Goal: Task Accomplishment & Management: Manage account settings

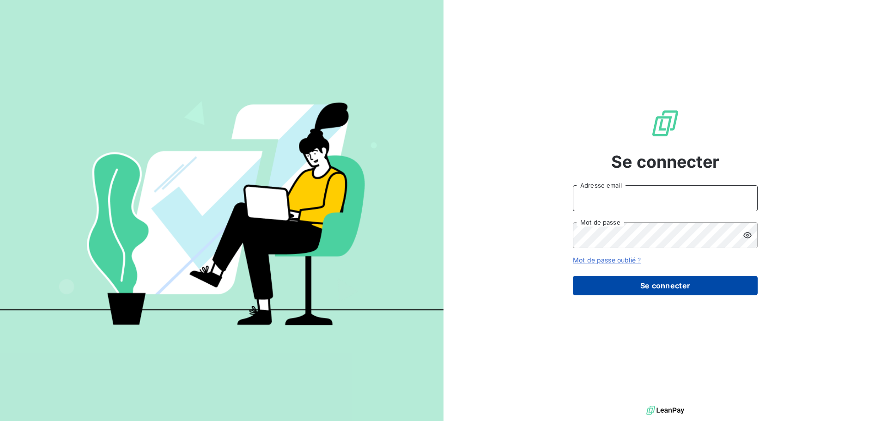
type input "[PERSON_NAME][EMAIL_ADDRESS][DOMAIN_NAME]"
click at [665, 285] on button "Se connecter" at bounding box center [665, 285] width 185 height 19
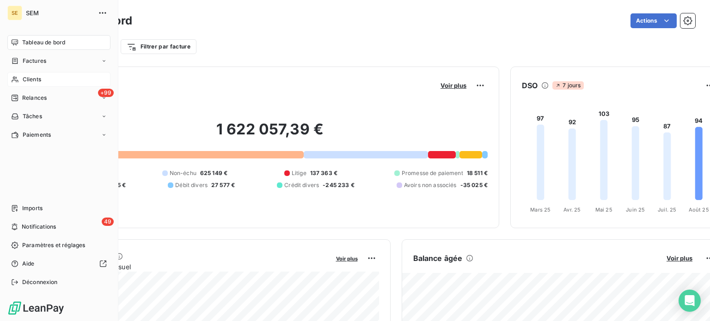
click at [26, 79] on span "Clients" at bounding box center [32, 79] width 18 height 8
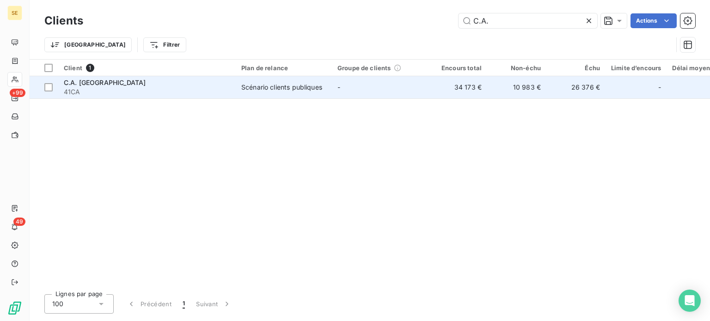
type input "C.A."
click at [189, 83] on div "C.A. [GEOGRAPHIC_DATA]" at bounding box center [147, 82] width 166 height 9
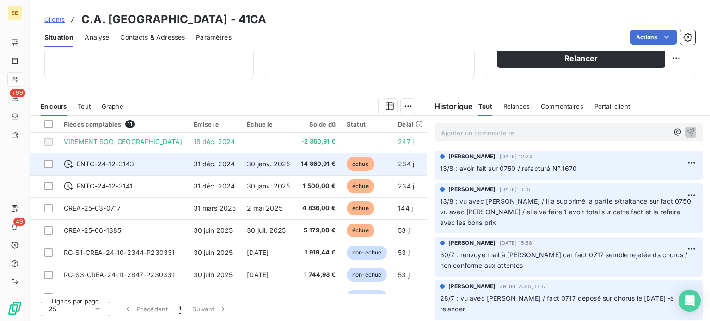
scroll to position [86, 0]
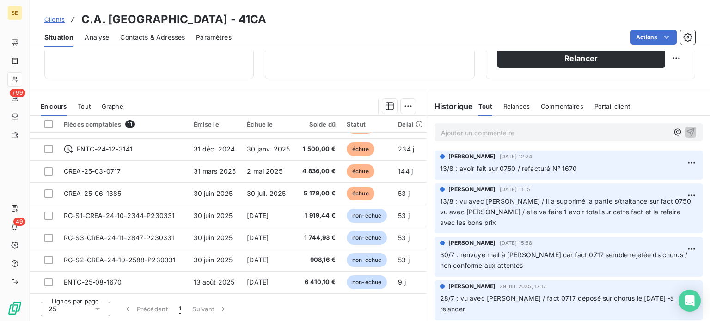
click at [427, 268] on div "[PERSON_NAME] [DATE] 15:58 30/7 : renvoyé mail à [PERSON_NAME] car fact 0717 se…" at bounding box center [568, 256] width 283 height 43
click at [427, 147] on div "Ajouter un commentaire ﻿" at bounding box center [568, 132] width 283 height 33
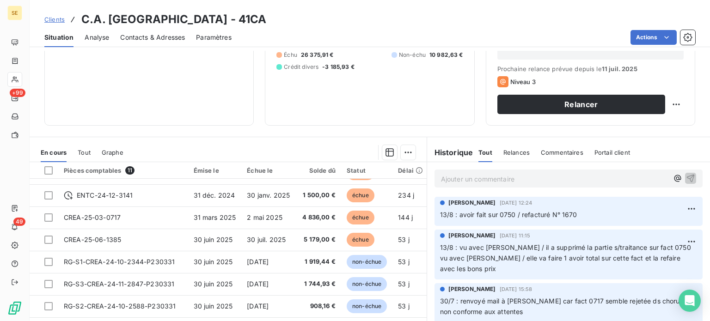
scroll to position [166, 0]
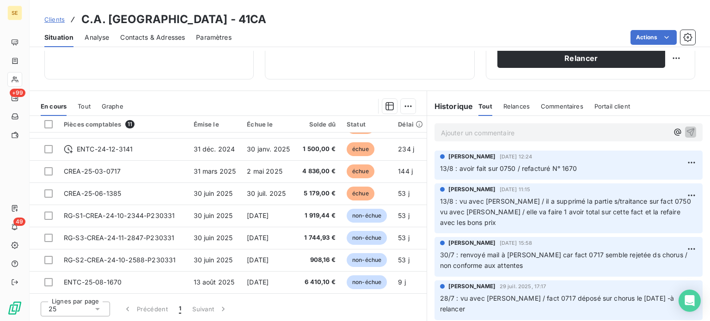
click at [49, 19] on span "Clients" at bounding box center [54, 19] width 20 height 7
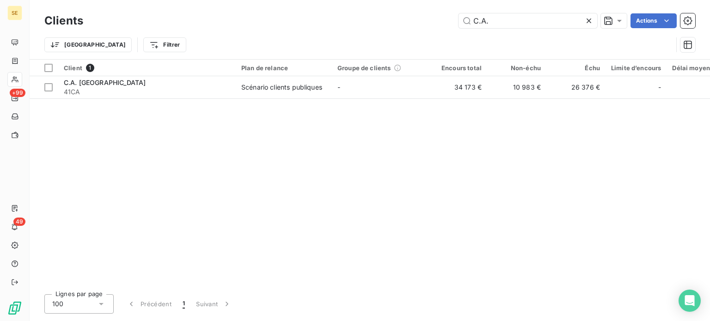
drag, startPoint x: 502, startPoint y: 21, endPoint x: 440, endPoint y: 20, distance: 61.9
click at [440, 20] on div "C.A. Actions" at bounding box center [394, 20] width 601 height 15
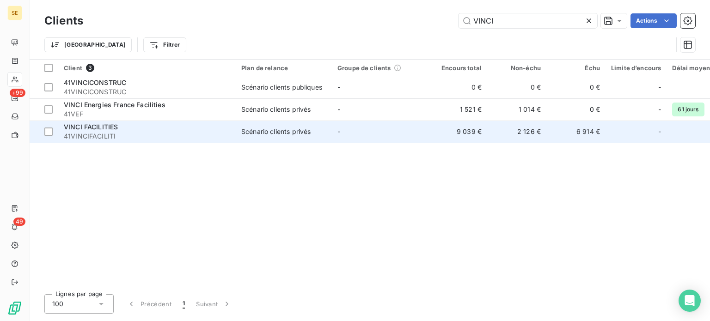
type input "VINCI"
click at [149, 129] on div "VINCI FACILITIES" at bounding box center [147, 126] width 166 height 9
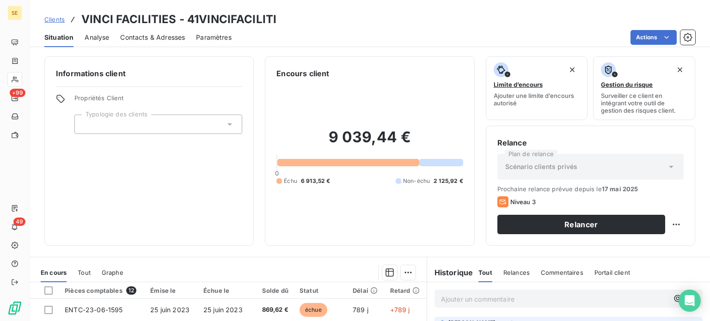
click at [161, 38] on span "Contacts & Adresses" at bounding box center [152, 37] width 65 height 9
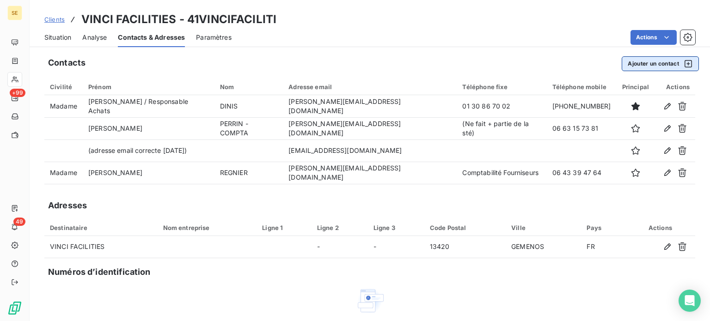
click at [645, 64] on button "Ajouter un contact" at bounding box center [659, 63] width 77 height 15
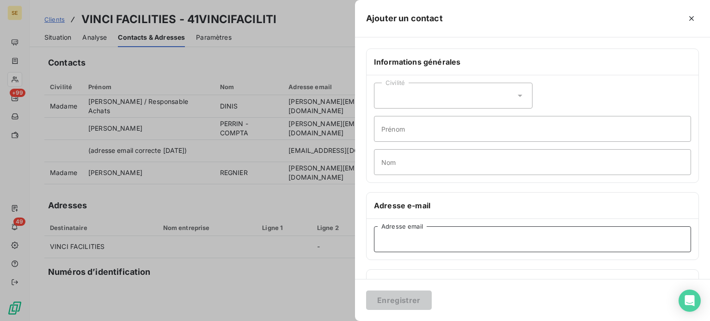
click at [403, 234] on input "Adresse email" at bounding box center [532, 239] width 317 height 26
paste input "[EMAIL_ADDRESS][DOMAIN_NAME]"
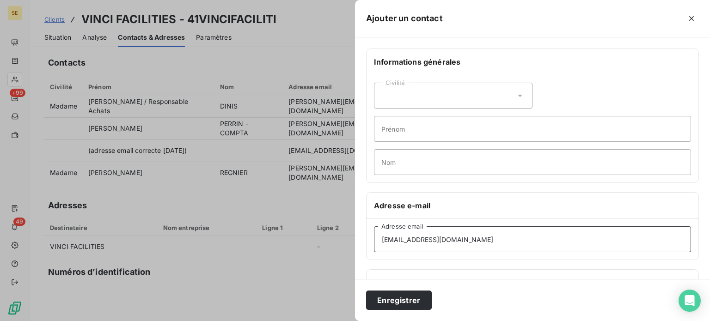
type input "[EMAIL_ADDRESS][DOMAIN_NAME]"
click at [366, 291] on button "Enregistrer" at bounding box center [399, 300] width 66 height 19
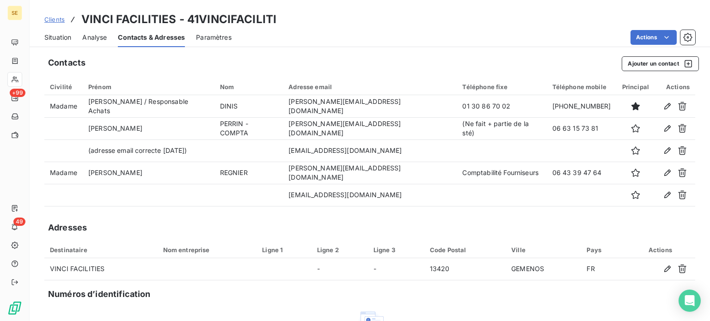
click at [52, 37] on span "Situation" at bounding box center [57, 37] width 27 height 9
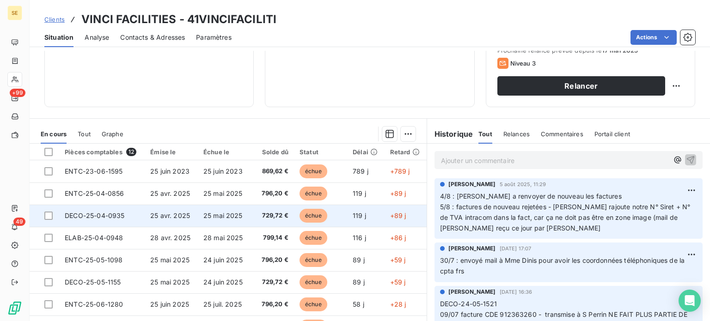
scroll to position [166, 0]
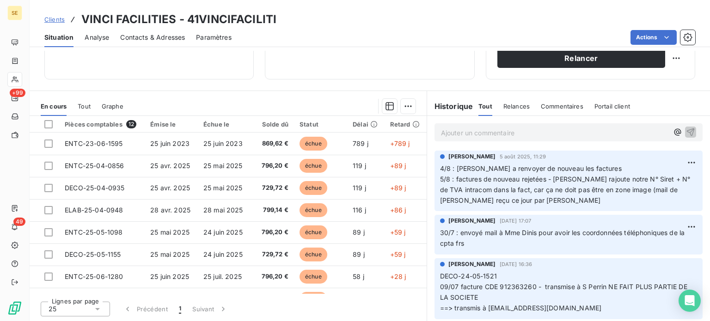
click at [158, 35] on span "Contacts & Adresses" at bounding box center [152, 37] width 65 height 9
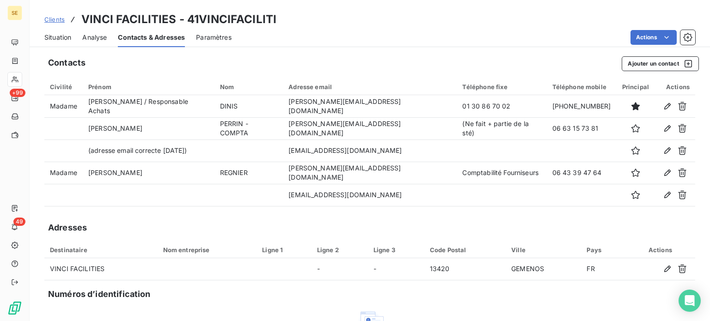
click at [65, 38] on span "Situation" at bounding box center [57, 37] width 27 height 9
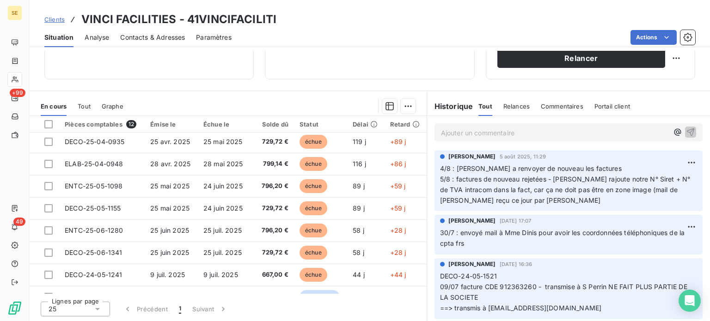
click at [174, 36] on span "Contacts & Adresses" at bounding box center [152, 37] width 65 height 9
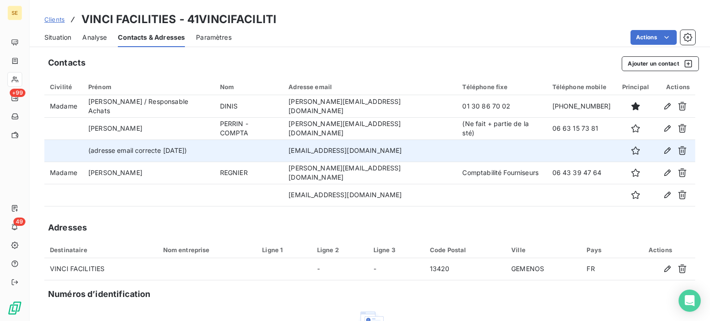
drag, startPoint x: 286, startPoint y: 150, endPoint x: 406, endPoint y: 155, distance: 119.3
click at [406, 155] on td "[EMAIL_ADDRESS][DOMAIN_NAME]" at bounding box center [370, 151] width 174 height 22
copy td "[EMAIL_ADDRESS][DOMAIN_NAME]"
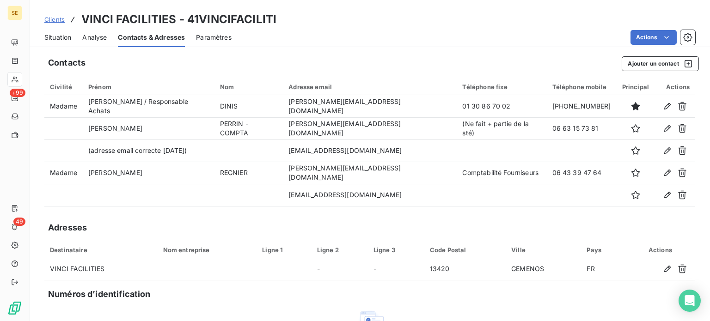
click at [59, 18] on span "Clients" at bounding box center [54, 19] width 20 height 7
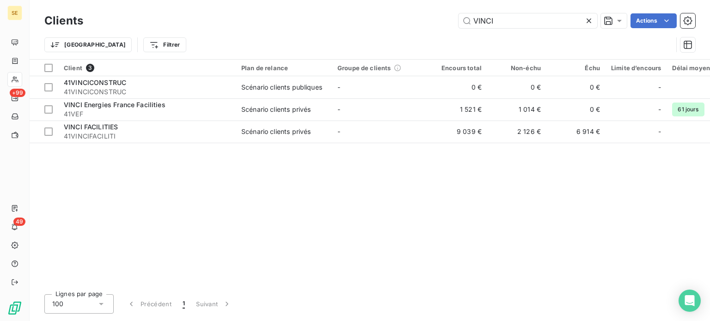
drag, startPoint x: 512, startPoint y: 16, endPoint x: 403, endPoint y: 10, distance: 108.8
click at [403, 10] on div "Clients VINCI Actions Trier Filtrer" at bounding box center [370, 29] width 680 height 59
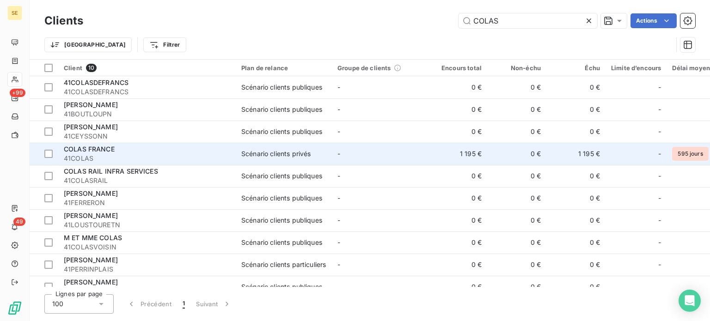
type input "COLAS"
click at [427, 157] on td "-" at bounding box center [380, 154] width 96 height 22
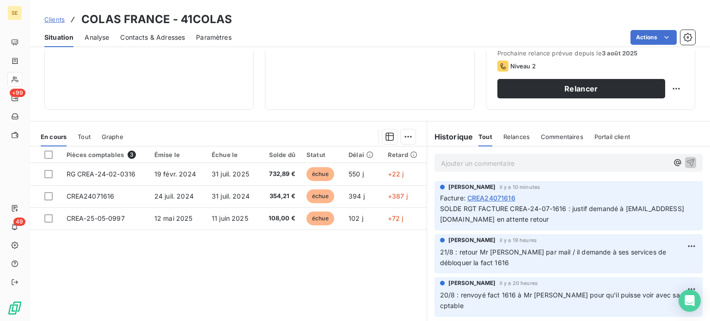
scroll to position [120, 0]
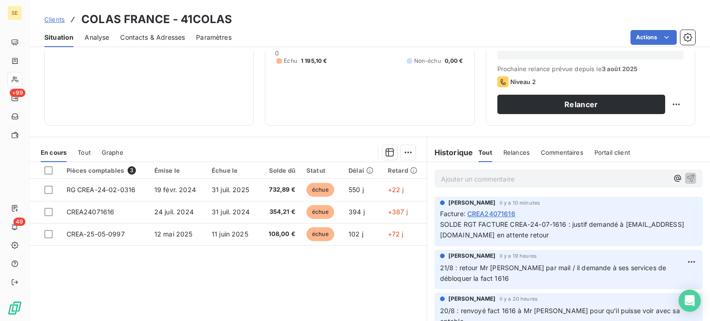
click at [49, 19] on span "Clients" at bounding box center [54, 19] width 20 height 7
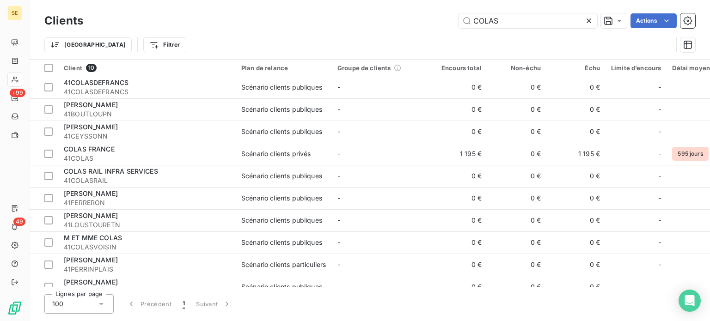
drag, startPoint x: 524, startPoint y: 20, endPoint x: 419, endPoint y: 22, distance: 104.4
click at [419, 22] on div "COLAS Actions" at bounding box center [394, 20] width 601 height 15
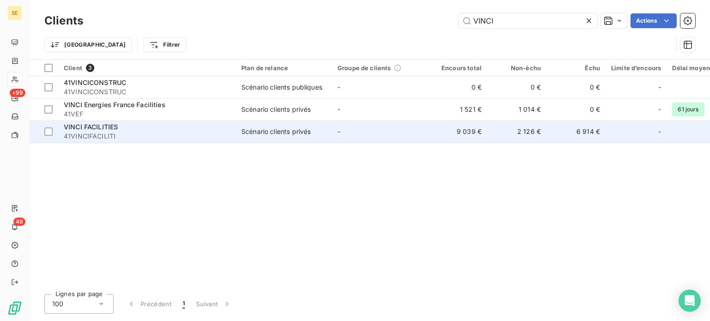
type input "VINCI"
click at [222, 140] on span "41VINCIFACILITI" at bounding box center [147, 136] width 166 height 9
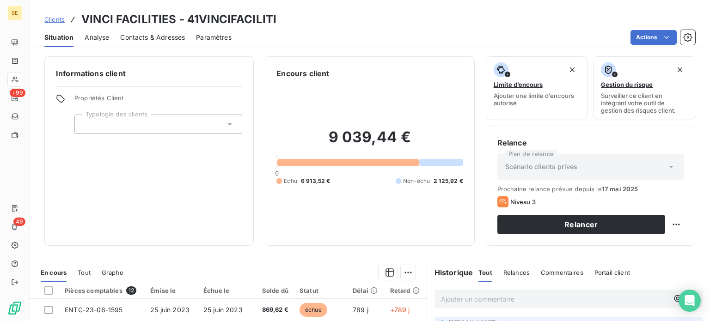
click at [137, 39] on span "Contacts & Adresses" at bounding box center [152, 37] width 65 height 9
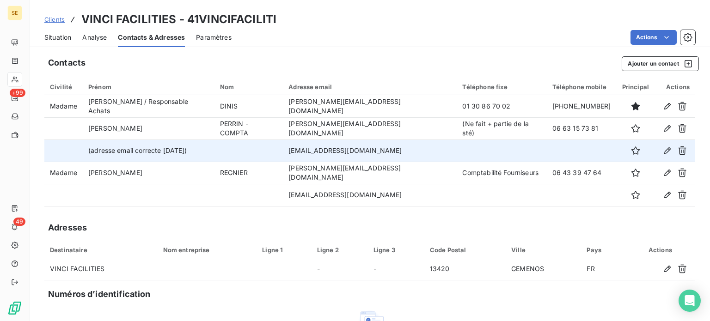
drag, startPoint x: 286, startPoint y: 150, endPoint x: 403, endPoint y: 149, distance: 116.9
click at [403, 149] on td "[EMAIL_ADDRESS][DOMAIN_NAME]" at bounding box center [370, 151] width 174 height 22
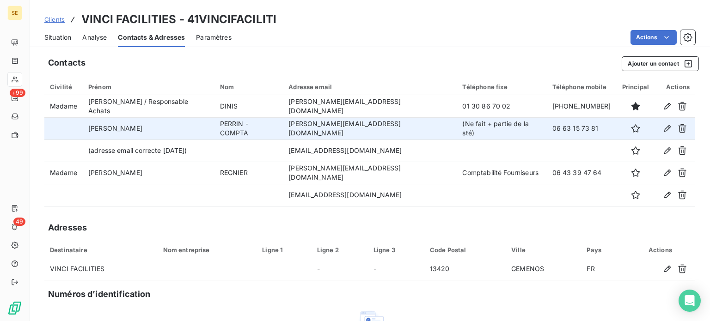
copy td "[EMAIL_ADDRESS][DOMAIN_NAME]"
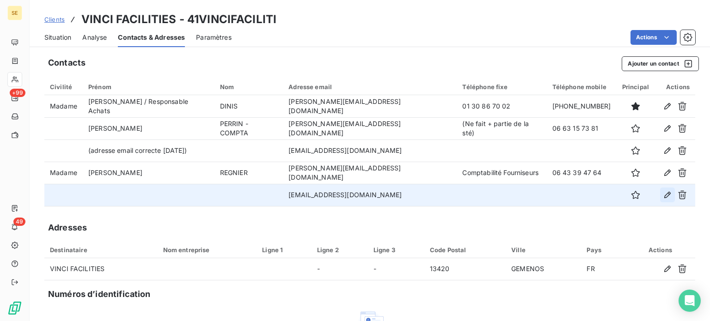
click at [662, 195] on icon "button" at bounding box center [666, 194] width 9 height 9
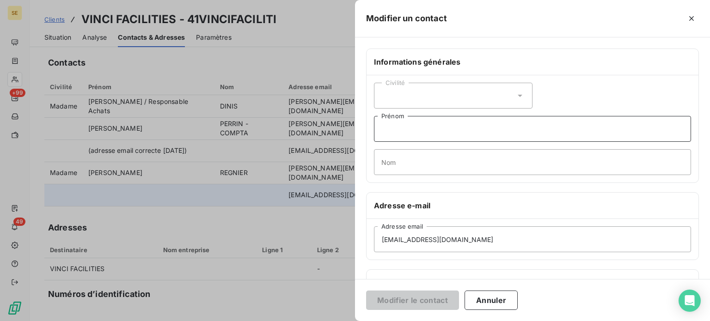
click at [406, 131] on input "Prénom" at bounding box center [532, 129] width 317 height 26
type input "d"
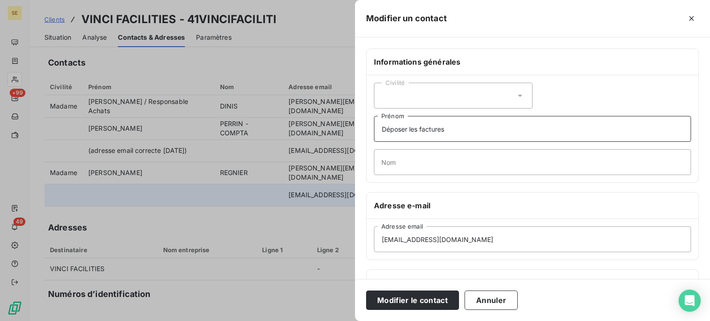
type input "Déposer les factures"
click at [366, 291] on button "Modifier le contact" at bounding box center [412, 300] width 93 height 19
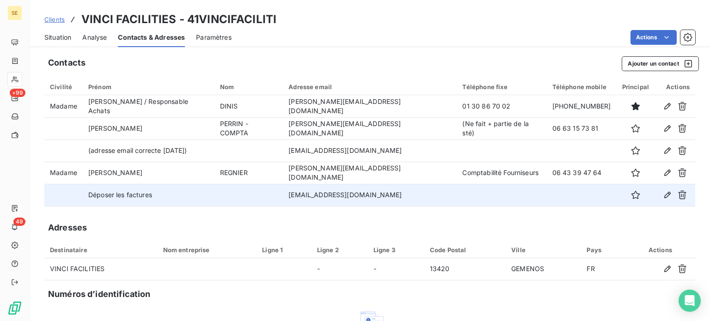
click at [68, 38] on span "Situation" at bounding box center [57, 37] width 27 height 9
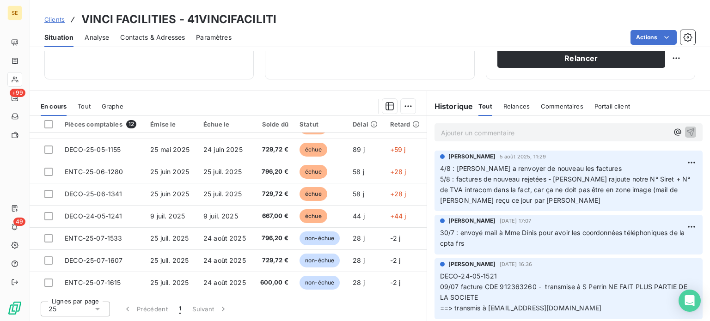
scroll to position [120, 0]
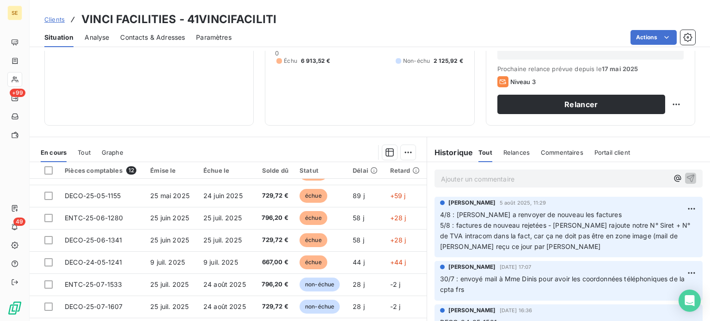
click at [147, 40] on span "Contacts & Adresses" at bounding box center [152, 37] width 65 height 9
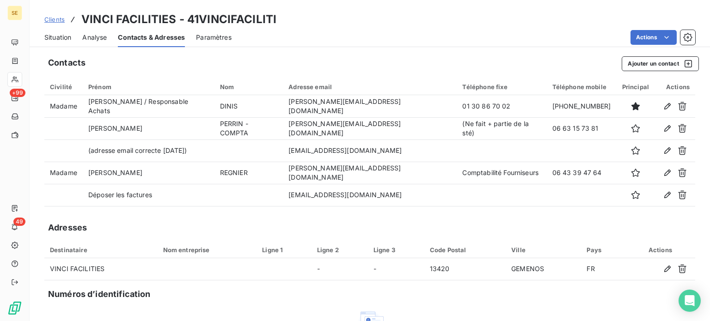
click at [57, 40] on span "Situation" at bounding box center [57, 37] width 27 height 9
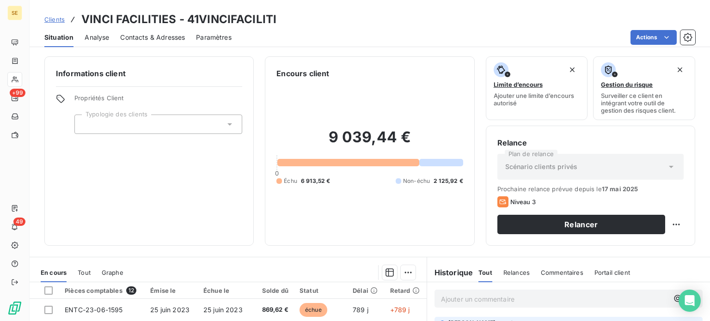
scroll to position [166, 0]
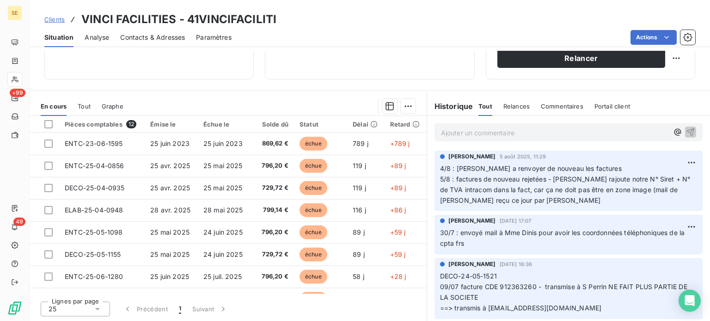
click at [466, 129] on p "Ajouter un commentaire ﻿" at bounding box center [554, 133] width 227 height 12
click at [152, 36] on span "Contacts & Adresses" at bounding box center [152, 37] width 65 height 9
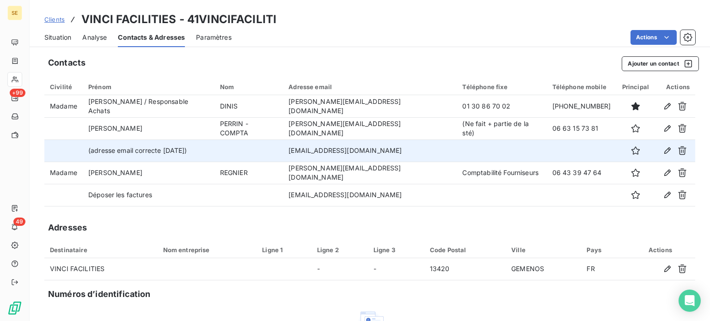
drag, startPoint x: 286, startPoint y: 151, endPoint x: 401, endPoint y: 155, distance: 114.2
click at [401, 155] on td "[EMAIL_ADDRESS][DOMAIN_NAME]" at bounding box center [370, 151] width 174 height 22
copy td "[EMAIL_ADDRESS][DOMAIN_NAME]"
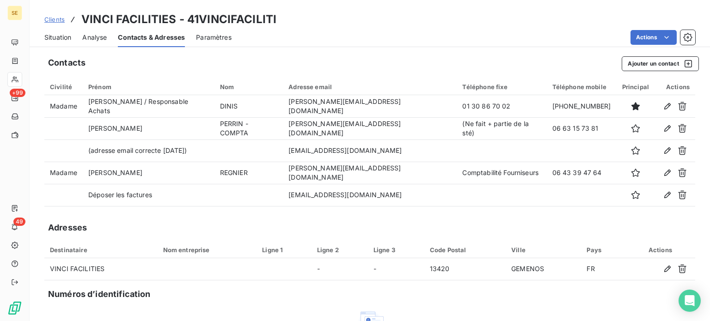
click at [61, 33] on span "Situation" at bounding box center [57, 37] width 27 height 9
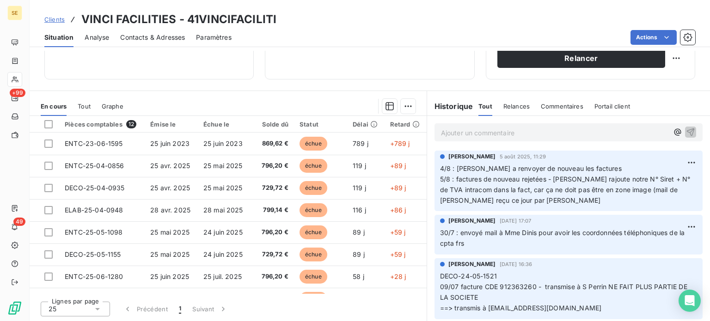
click at [472, 124] on div "Ajouter un commentaire ﻿" at bounding box center [568, 132] width 268 height 18
click at [476, 131] on p "Ajouter un commentaire ﻿" at bounding box center [554, 133] width 227 height 12
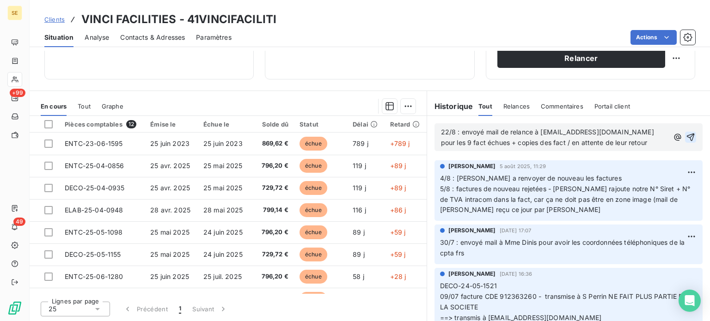
click at [686, 134] on icon "button" at bounding box center [690, 138] width 8 height 8
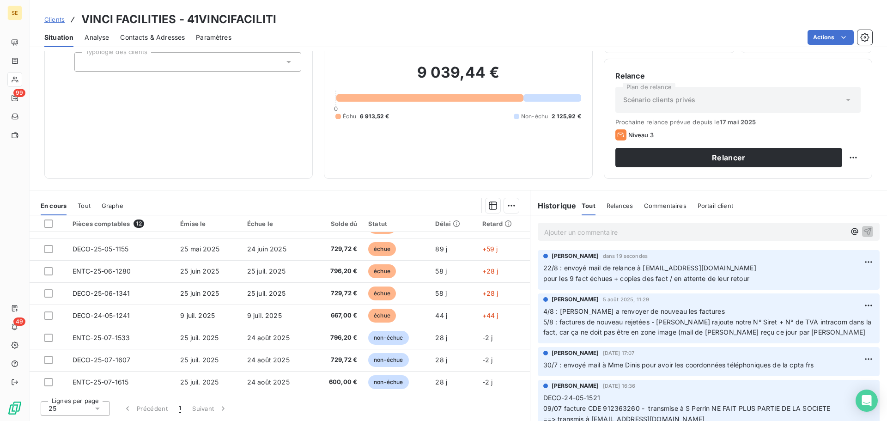
scroll to position [105, 0]
click at [55, 18] on span "Clients" at bounding box center [54, 19] width 20 height 7
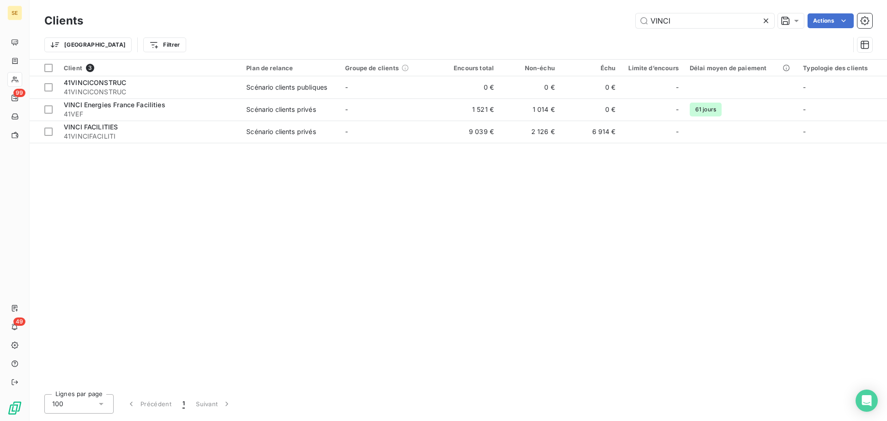
drag, startPoint x: 674, startPoint y: 27, endPoint x: 602, endPoint y: 30, distance: 71.2
click at [602, 30] on div "Clients VINCI Actions" at bounding box center [458, 20] width 828 height 19
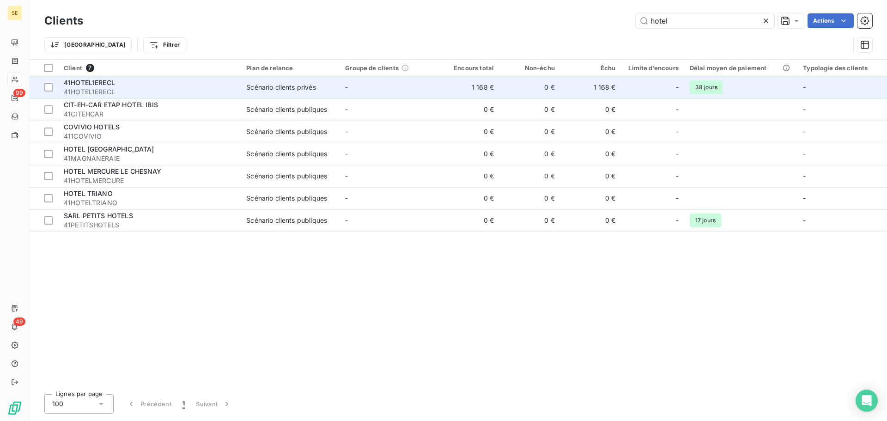
type input "hotel"
click at [392, 89] on td "-" at bounding box center [389, 87] width 99 height 22
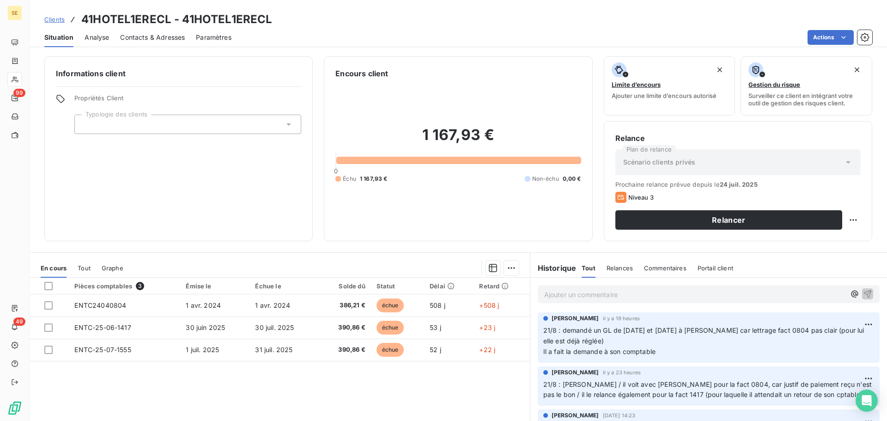
click at [55, 19] on span "Clients" at bounding box center [54, 19] width 20 height 7
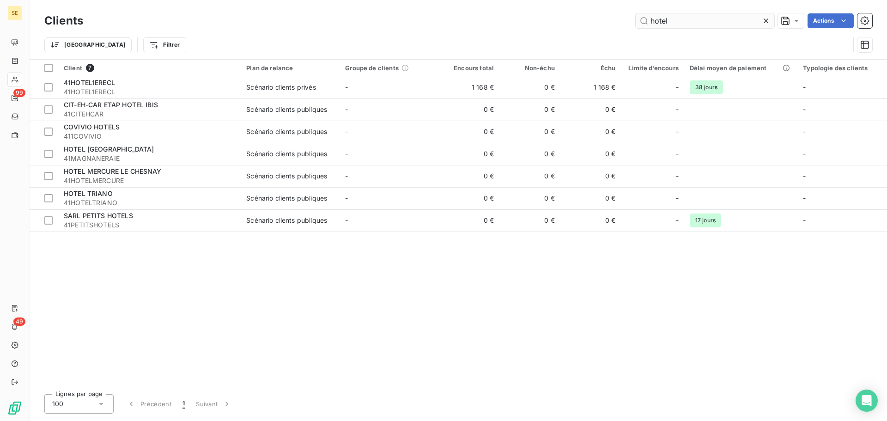
drag, startPoint x: 698, startPoint y: 18, endPoint x: 638, endPoint y: 20, distance: 60.1
click at [638, 20] on input "hotel" at bounding box center [705, 20] width 139 height 15
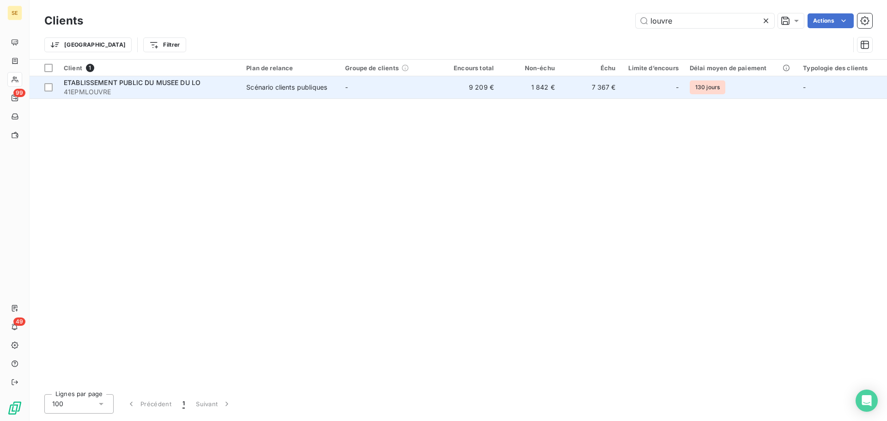
type input "louvre"
click at [486, 89] on td "9 209 €" at bounding box center [468, 87] width 61 height 22
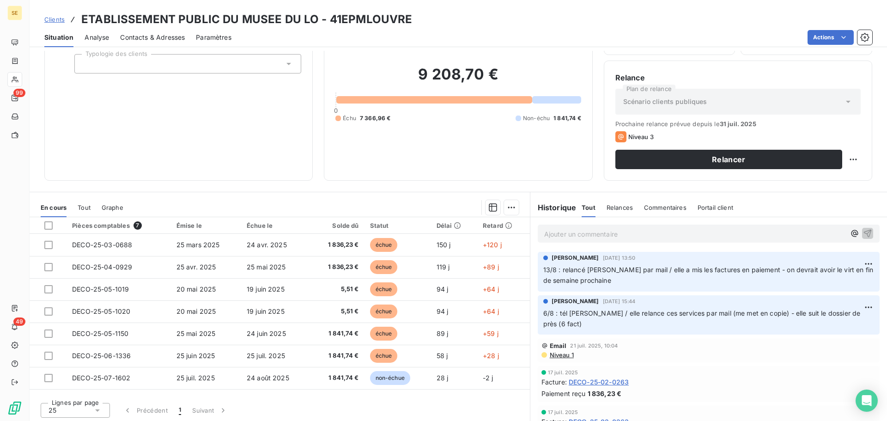
scroll to position [62, 0]
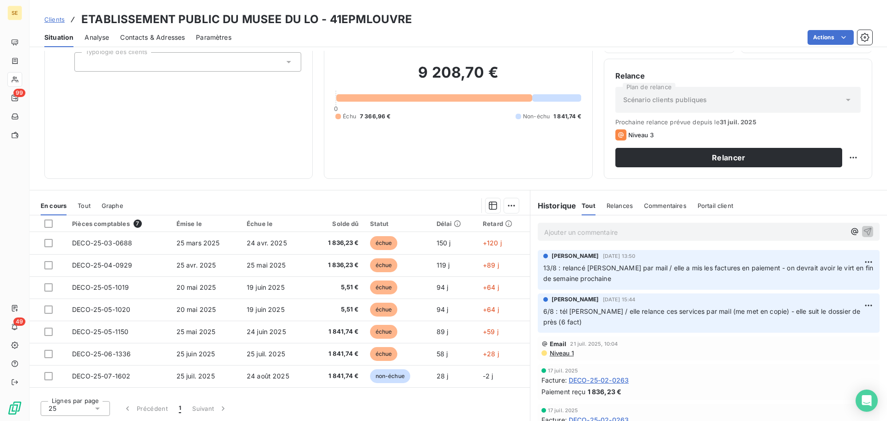
click at [48, 20] on span "Clients" at bounding box center [54, 19] width 20 height 7
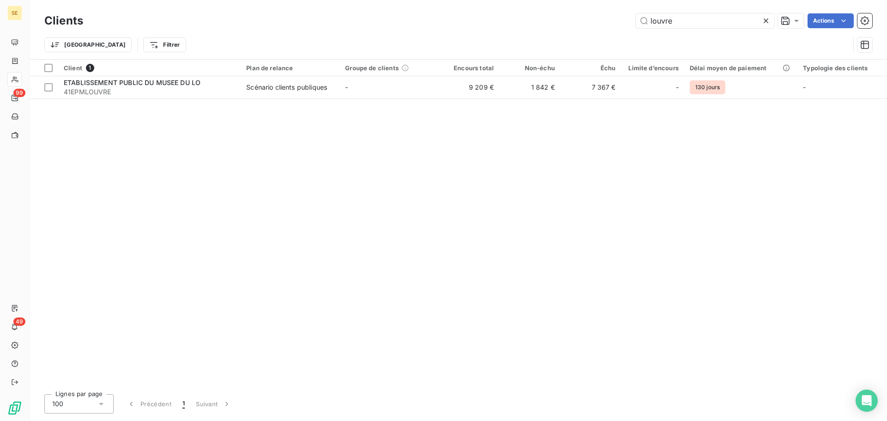
drag, startPoint x: 661, startPoint y: 20, endPoint x: 586, endPoint y: 20, distance: 75.3
click at [586, 20] on div "louvre Actions" at bounding box center [483, 20] width 778 height 15
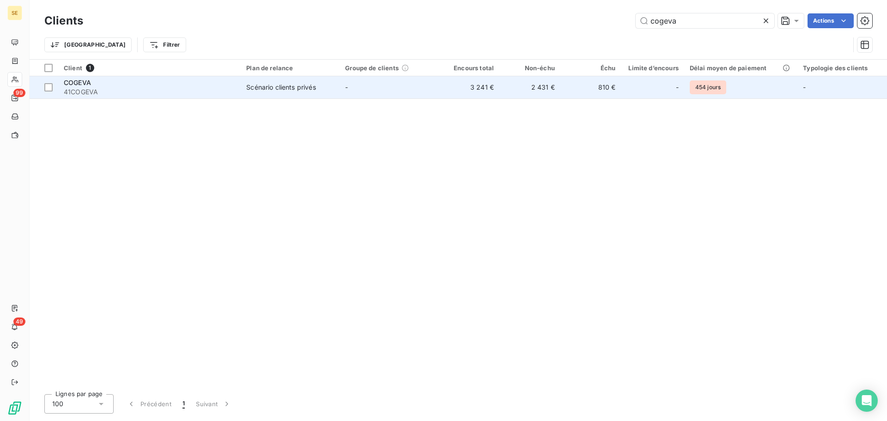
type input "cogeva"
click at [389, 94] on td "-" at bounding box center [389, 87] width 99 height 22
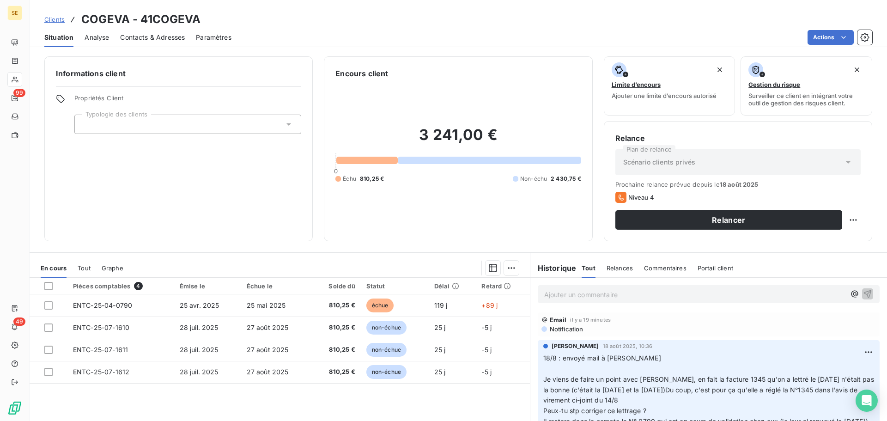
click at [562, 327] on span "Notification" at bounding box center [566, 328] width 35 height 7
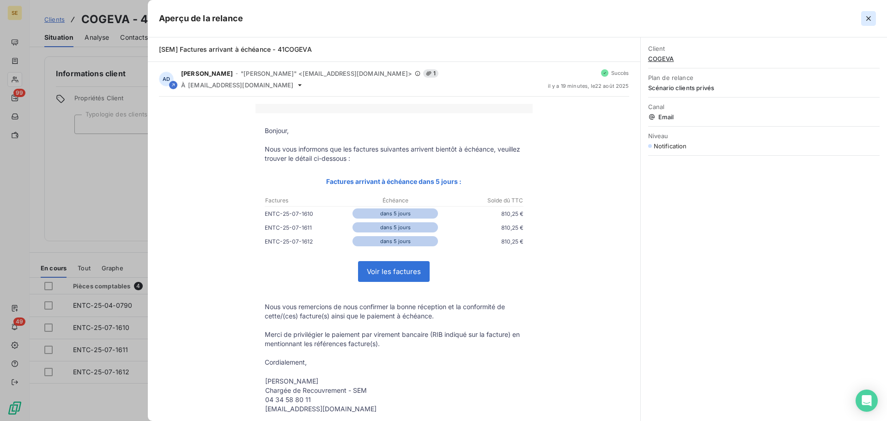
click at [868, 18] on icon "button" at bounding box center [868, 18] width 5 height 5
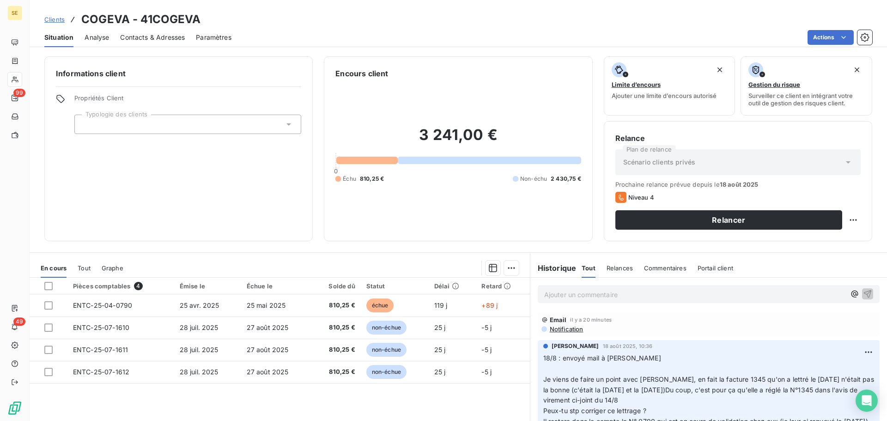
click at [557, 327] on span "Notification" at bounding box center [566, 328] width 35 height 7
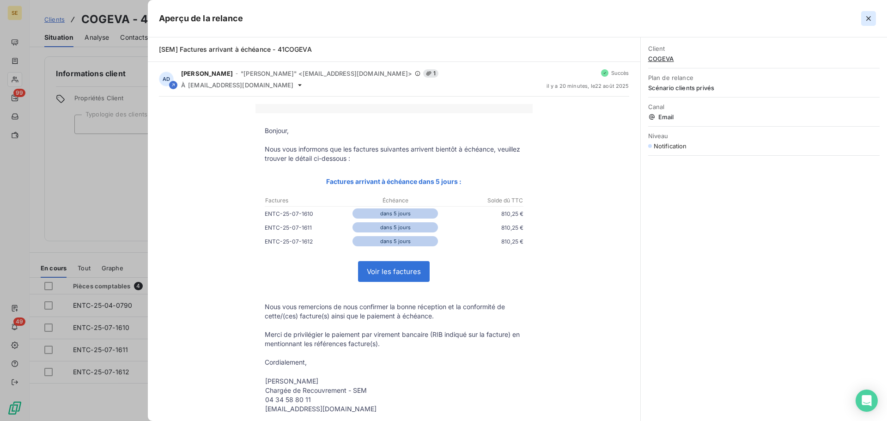
click at [867, 18] on icon "button" at bounding box center [868, 18] width 9 height 9
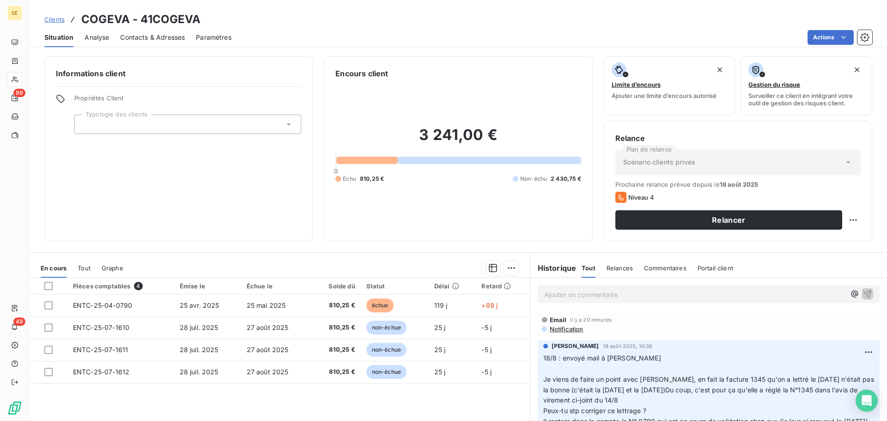
click at [54, 21] on span "Clients" at bounding box center [54, 19] width 20 height 7
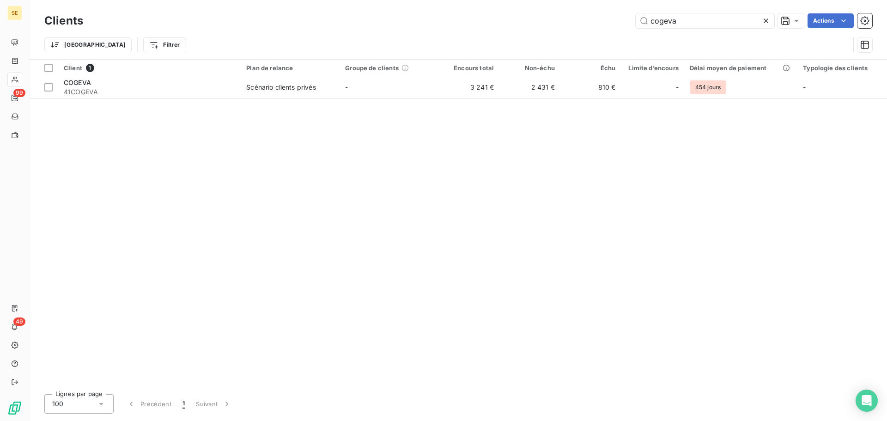
drag, startPoint x: 681, startPoint y: 23, endPoint x: 584, endPoint y: 20, distance: 96.6
click at [584, 20] on div "cogeva Actions" at bounding box center [483, 20] width 778 height 15
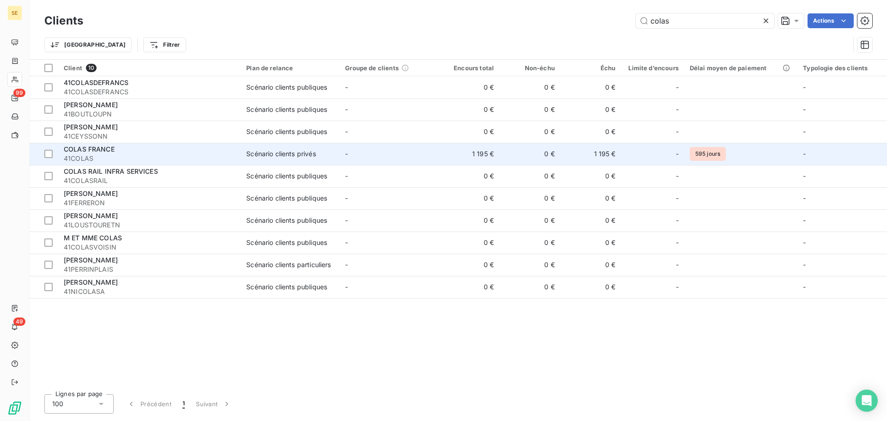
type input "colas"
click at [430, 159] on td "-" at bounding box center [389, 154] width 99 height 22
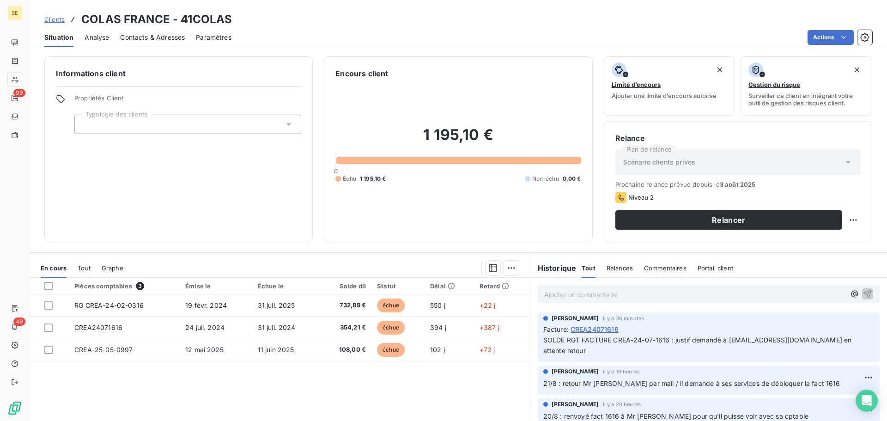
click at [52, 16] on span "Clients" at bounding box center [54, 19] width 20 height 7
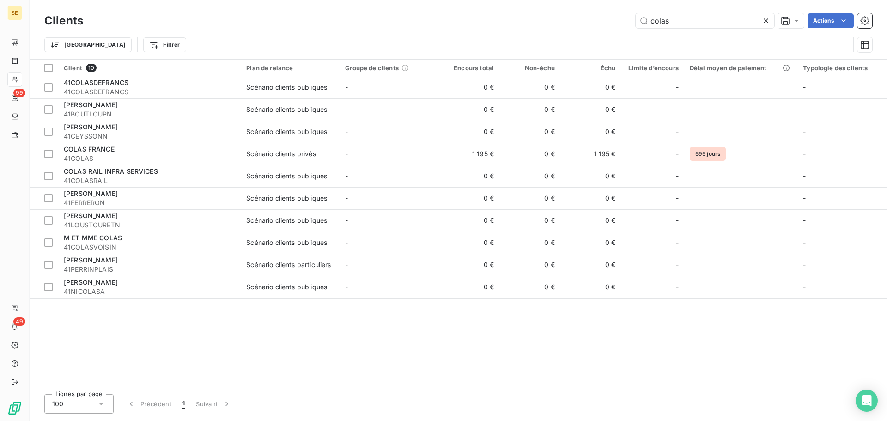
drag, startPoint x: 576, startPoint y: 37, endPoint x: 553, endPoint y: 37, distance: 22.6
click at [555, 37] on div "Clients colas Actions Trier Filtrer" at bounding box center [458, 35] width 828 height 48
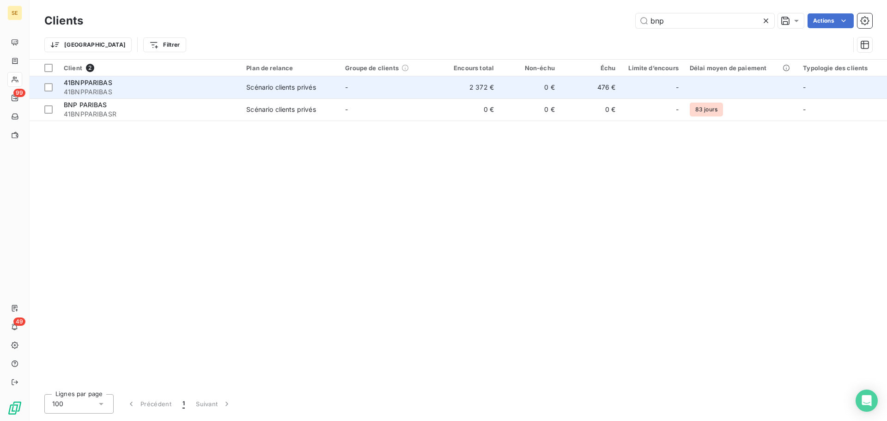
type input "bnp"
click at [355, 81] on td "-" at bounding box center [389, 87] width 99 height 22
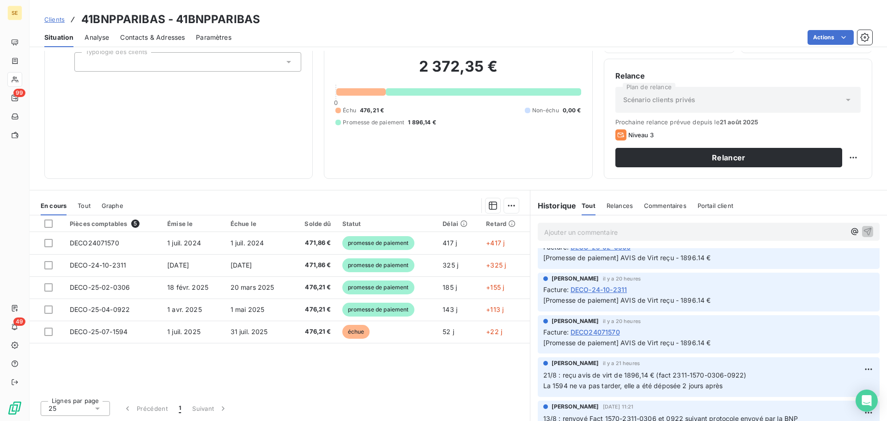
scroll to position [46, 0]
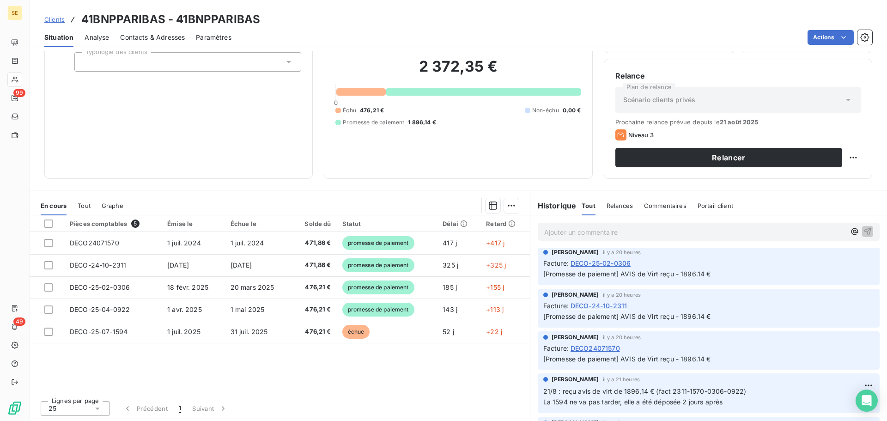
click at [52, 17] on span "Clients" at bounding box center [54, 19] width 20 height 7
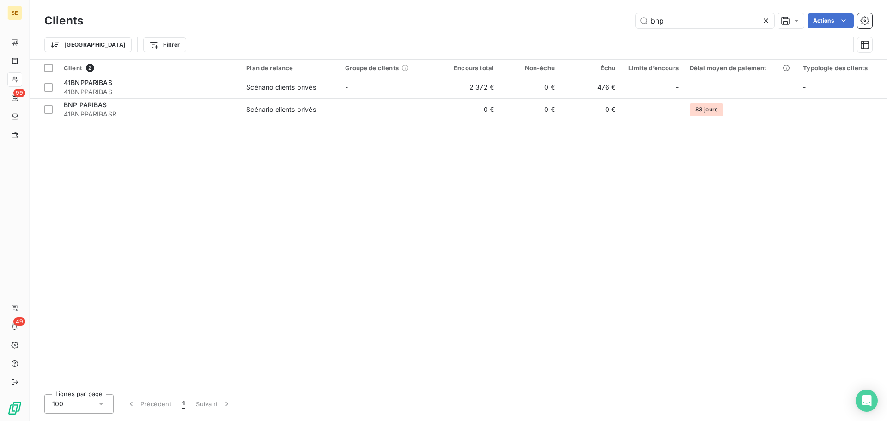
drag, startPoint x: 686, startPoint y: 22, endPoint x: 544, endPoint y: 21, distance: 142.3
click at [544, 21] on div "bnp Actions" at bounding box center [483, 20] width 778 height 15
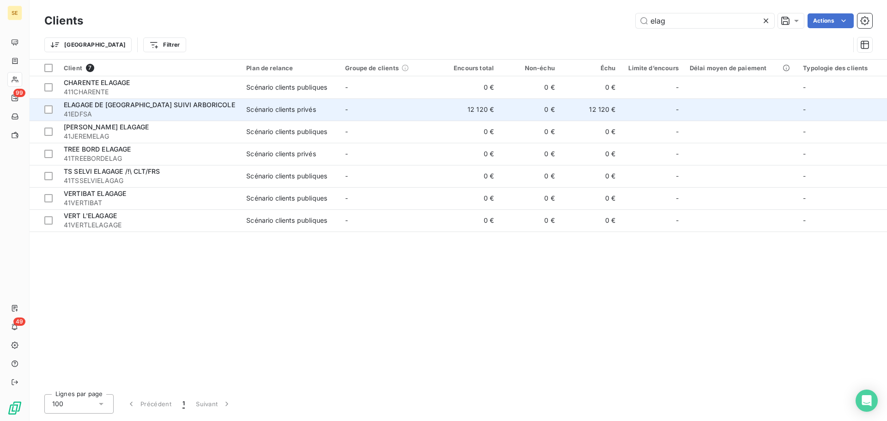
type input "elag"
click at [297, 114] on div "Scénario clients privés" at bounding box center [280, 109] width 69 height 9
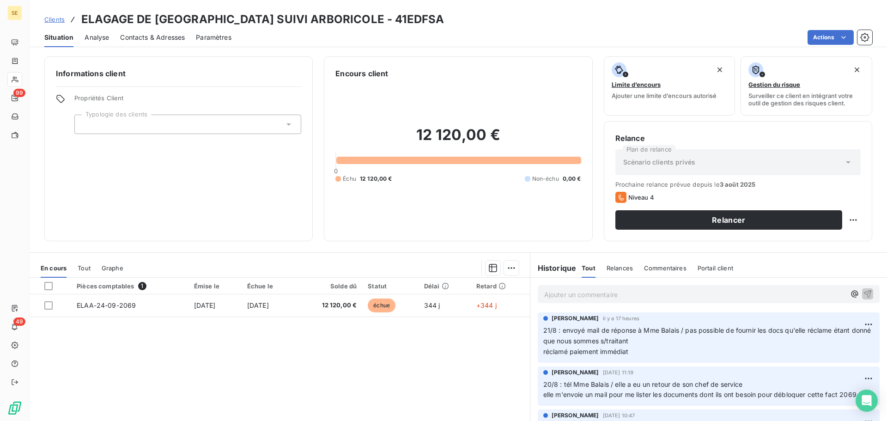
scroll to position [46, 0]
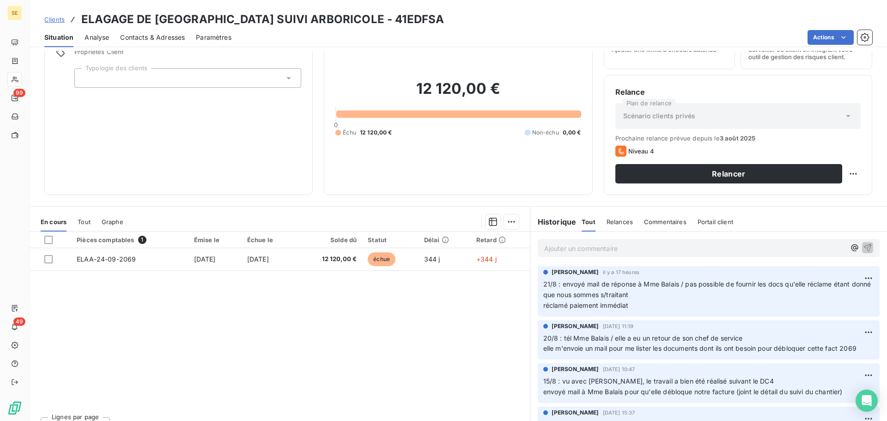
click at [52, 17] on span "Clients" at bounding box center [54, 19] width 20 height 7
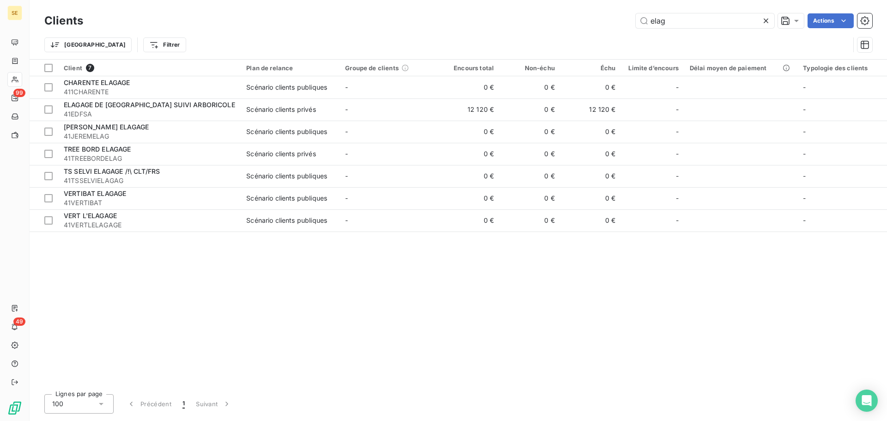
drag, startPoint x: 680, startPoint y: 24, endPoint x: 551, endPoint y: 26, distance: 129.4
click at [551, 26] on div "elag Actions" at bounding box center [483, 20] width 778 height 15
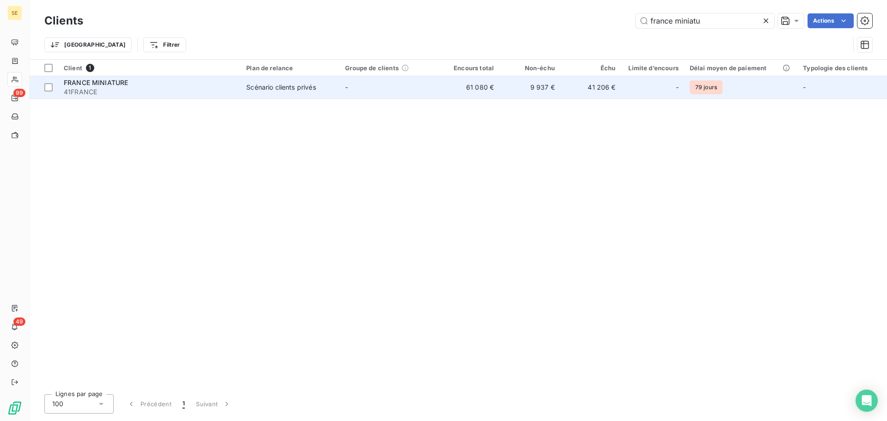
type input "france miniatu"
click at [266, 86] on div "Scénario clients privés" at bounding box center [280, 87] width 69 height 9
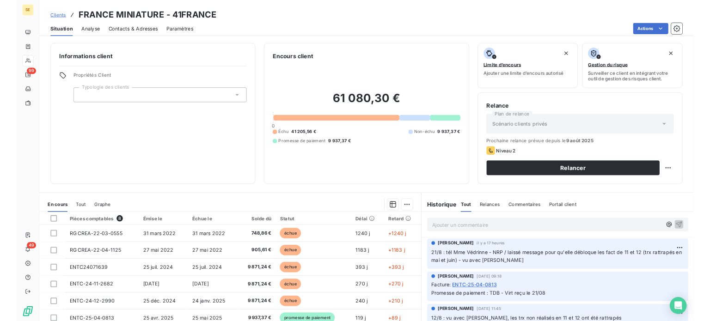
scroll to position [46, 0]
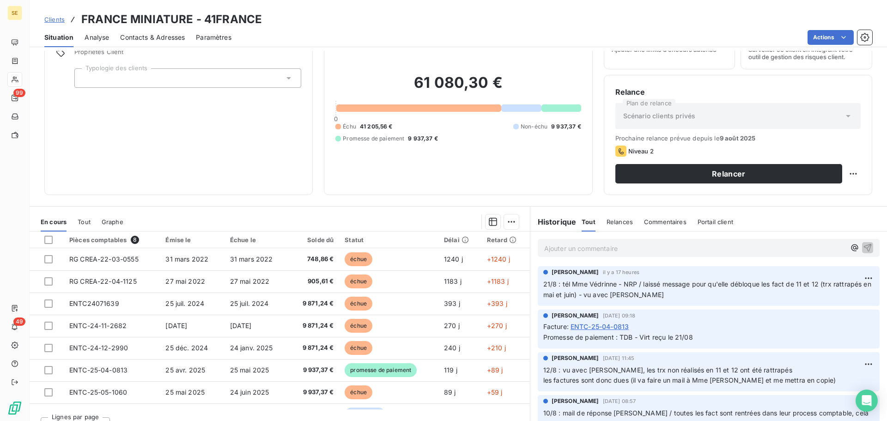
click at [134, 38] on span "Contacts & Adresses" at bounding box center [152, 37] width 65 height 9
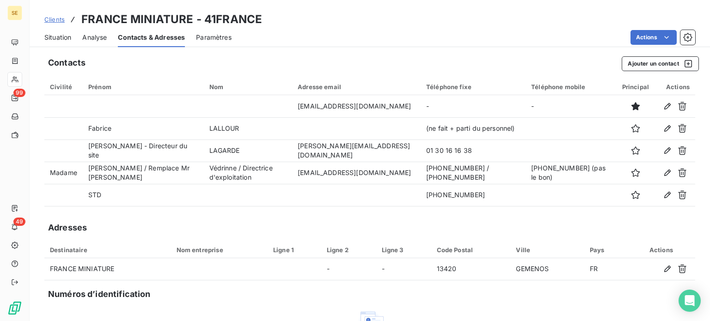
click at [50, 20] on span "Clients" at bounding box center [54, 19] width 20 height 7
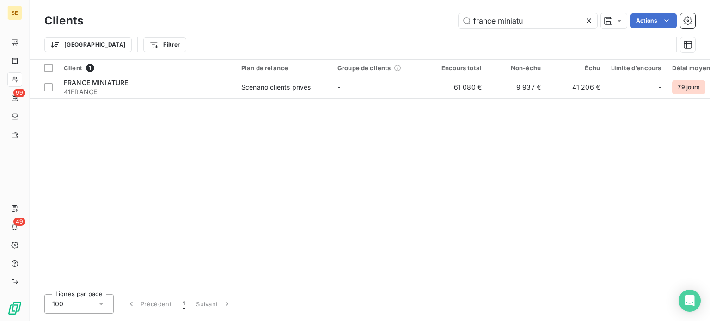
drag, startPoint x: 448, startPoint y: 26, endPoint x: 392, endPoint y: 27, distance: 56.4
click at [392, 27] on div "france miniatu Actions" at bounding box center [394, 20] width 601 height 15
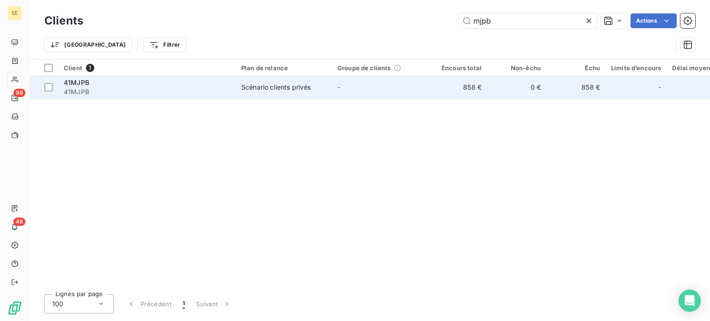
type input "mjpb"
click at [238, 91] on td "Scénario clients privés" at bounding box center [284, 87] width 96 height 22
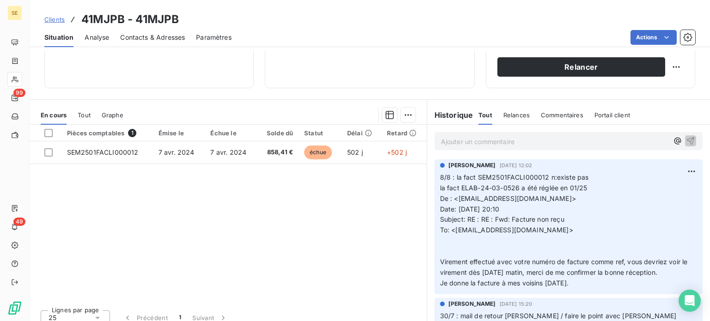
scroll to position [166, 0]
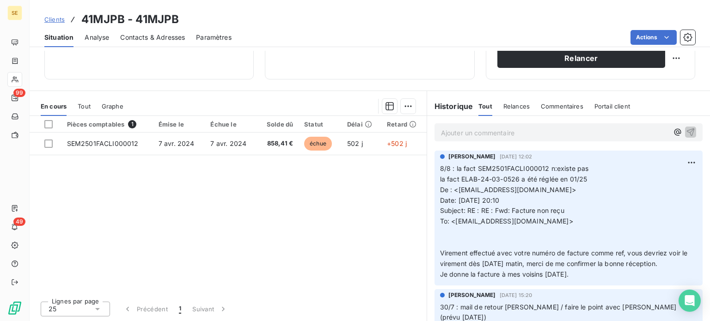
click at [81, 103] on span "Tout" at bounding box center [84, 106] width 13 height 7
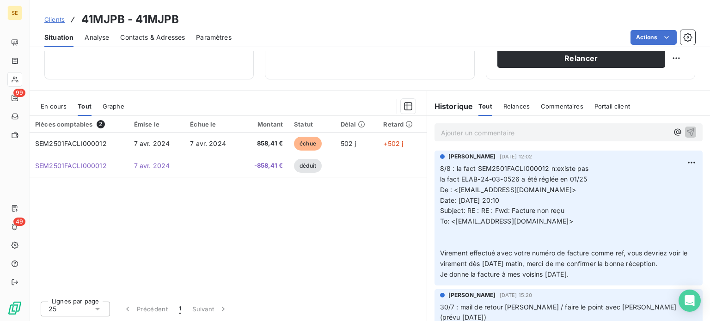
click at [50, 103] on span "En cours" at bounding box center [54, 106] width 26 height 7
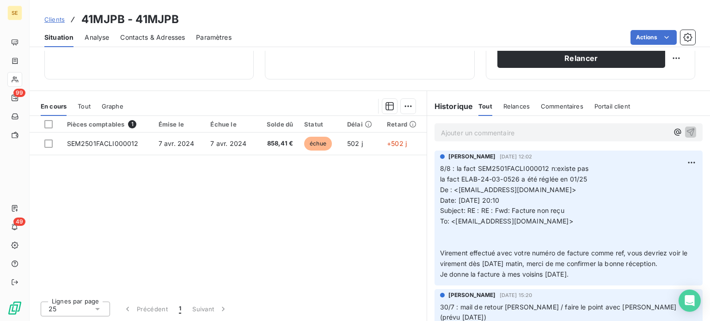
click at [48, 22] on span "Clients" at bounding box center [54, 19] width 20 height 7
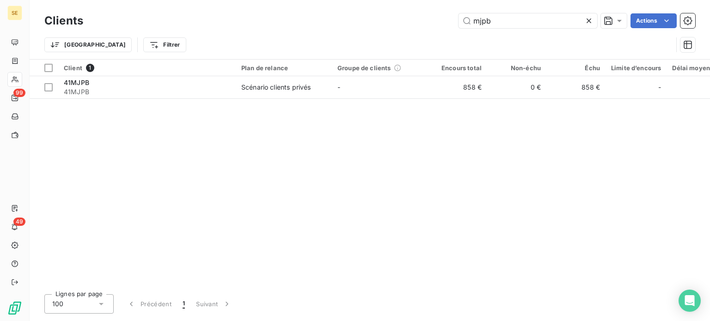
drag, startPoint x: 507, startPoint y: 24, endPoint x: 407, endPoint y: 26, distance: 100.7
click at [410, 27] on div "mjpb Actions" at bounding box center [394, 20] width 601 height 15
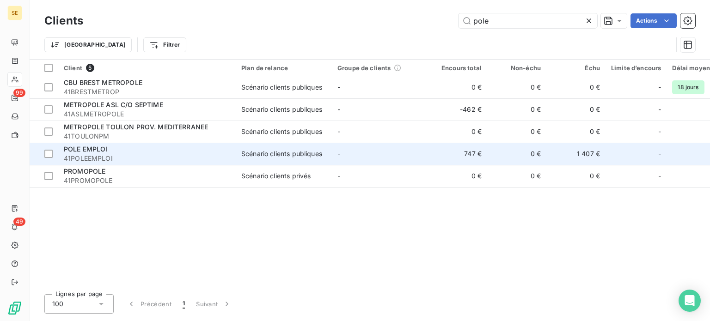
type input "pole"
click at [232, 149] on td "POLE EMPLOI 41POLEEMPLOI" at bounding box center [146, 154] width 177 height 22
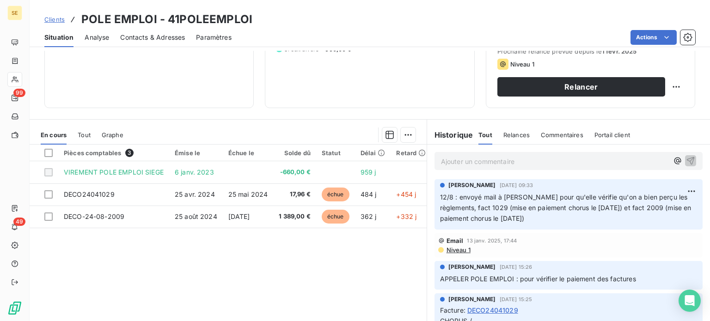
scroll to position [139, 0]
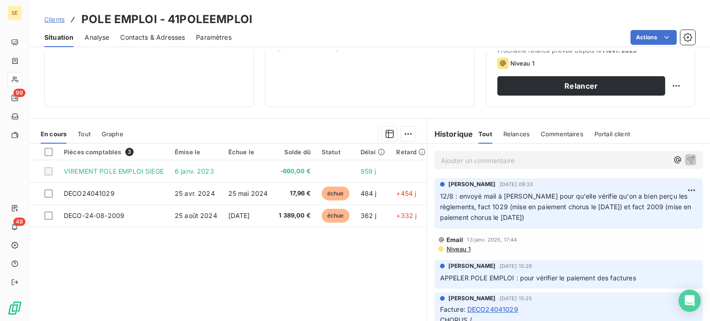
click at [52, 21] on span "Clients" at bounding box center [54, 19] width 20 height 7
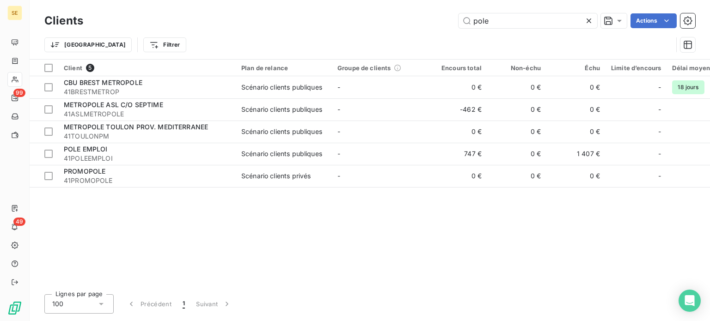
drag, startPoint x: 498, startPoint y: 19, endPoint x: 423, endPoint y: 18, distance: 75.3
click at [423, 18] on div "pole Actions" at bounding box center [394, 20] width 601 height 15
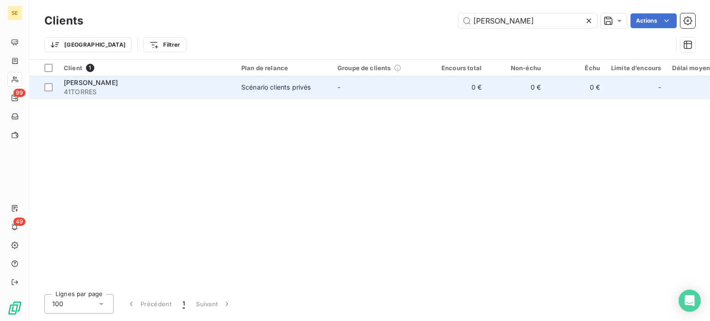
type input "[PERSON_NAME]"
click at [280, 91] on div "Scénario clients privés" at bounding box center [275, 87] width 69 height 9
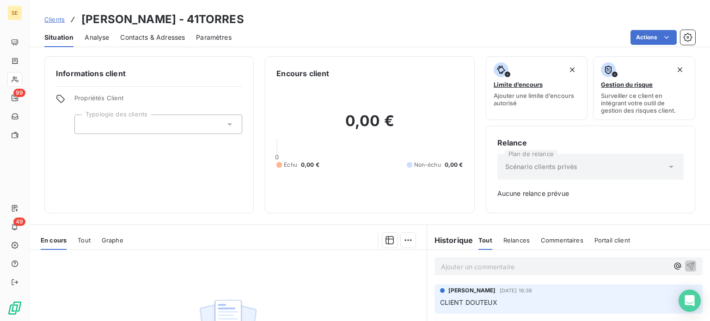
click at [57, 20] on span "Clients" at bounding box center [54, 19] width 20 height 7
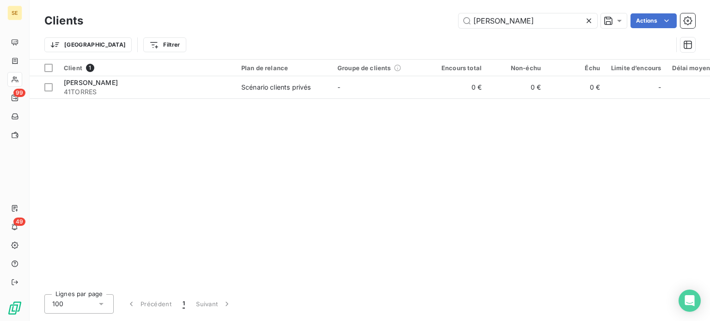
drag, startPoint x: 522, startPoint y: 21, endPoint x: 370, endPoint y: 29, distance: 151.8
click at [370, 29] on div "Clients [PERSON_NAME] Actions" at bounding box center [369, 20] width 650 height 19
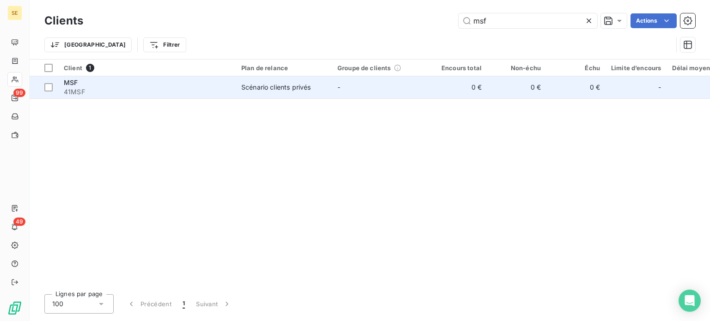
type input "msf"
click at [197, 91] on span "41MSF" at bounding box center [147, 91] width 166 height 9
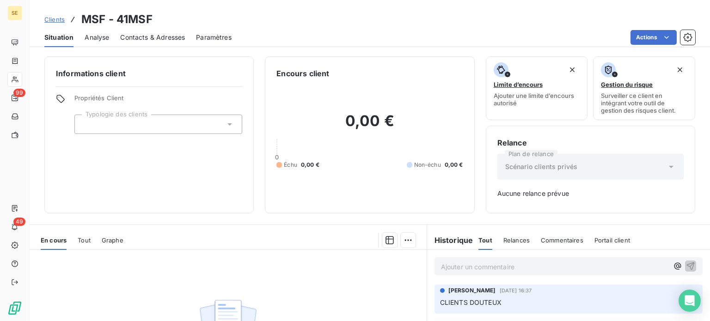
click at [50, 23] on span "Clients" at bounding box center [54, 19] width 20 height 7
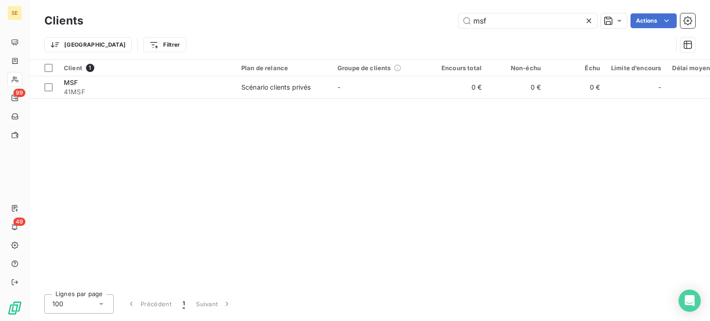
drag, startPoint x: 510, startPoint y: 19, endPoint x: 392, endPoint y: 18, distance: 118.3
click at [392, 18] on div "msf Actions" at bounding box center [394, 20] width 601 height 15
drag, startPoint x: 502, startPoint y: 27, endPoint x: 431, endPoint y: 27, distance: 70.2
click at [431, 27] on div "axs Actions" at bounding box center [394, 20] width 601 height 15
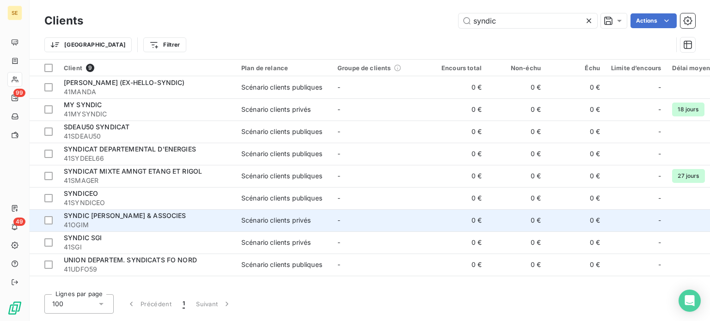
type input "syndic"
click at [196, 216] on div "SYNDIC [PERSON_NAME] & ASSOCIES" at bounding box center [147, 215] width 166 height 9
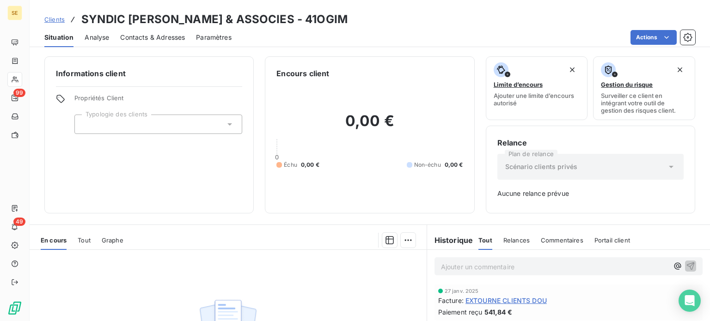
click at [55, 21] on span "Clients" at bounding box center [54, 19] width 20 height 7
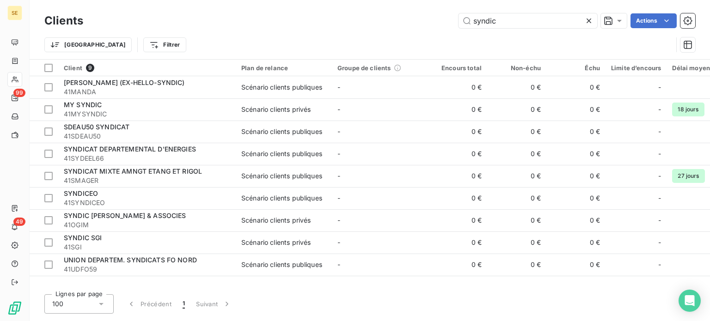
drag, startPoint x: 518, startPoint y: 17, endPoint x: 375, endPoint y: 17, distance: 143.2
click at [375, 17] on div "syndic Actions" at bounding box center [394, 20] width 601 height 15
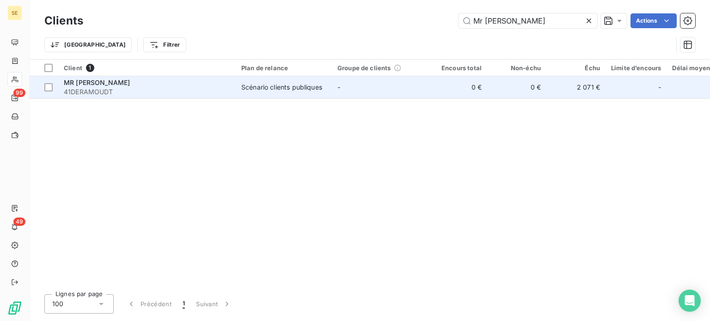
type input "Mr [PERSON_NAME]"
click at [222, 90] on span "41DERAMOUDT" at bounding box center [147, 91] width 166 height 9
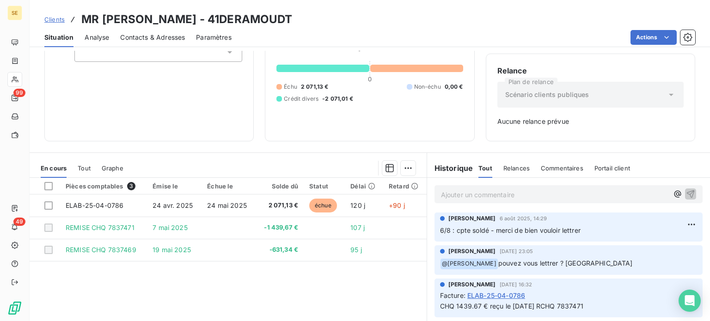
scroll to position [92, 0]
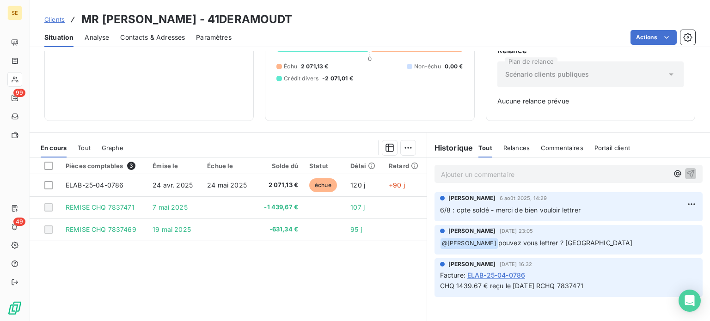
click at [49, 18] on span "Clients" at bounding box center [54, 19] width 20 height 7
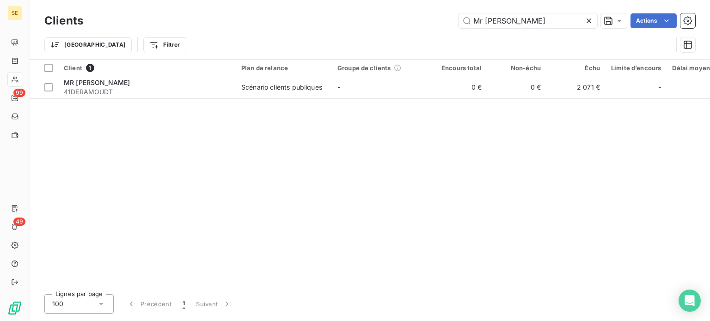
drag, startPoint x: 528, startPoint y: 18, endPoint x: 371, endPoint y: 20, distance: 156.6
click at [373, 20] on div "Mr deram Actions" at bounding box center [394, 20] width 601 height 15
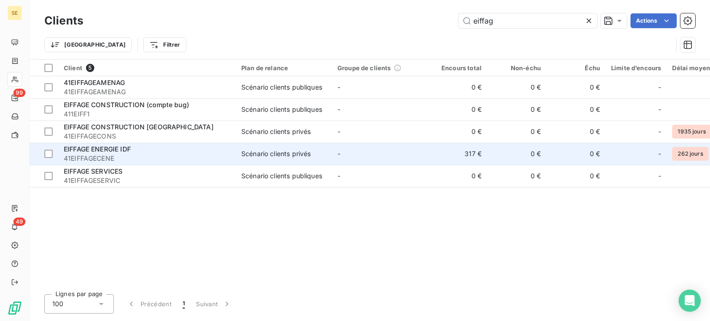
type input "eiffag"
click at [176, 158] on span "41EIFFAGECENE" at bounding box center [147, 158] width 166 height 9
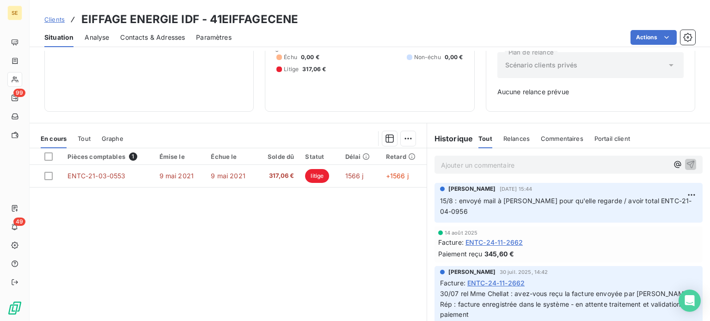
scroll to position [88, 0]
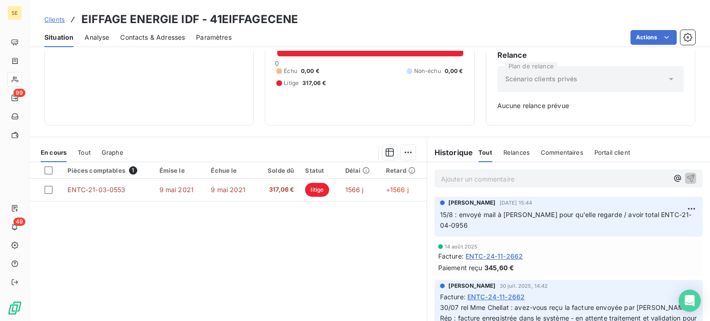
click at [85, 152] on span "Tout" at bounding box center [84, 152] width 13 height 7
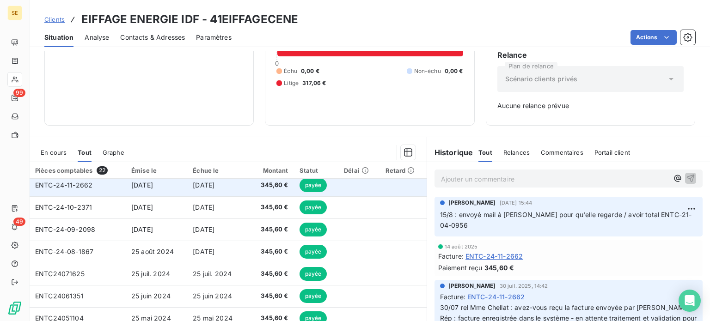
scroll to position [0, 0]
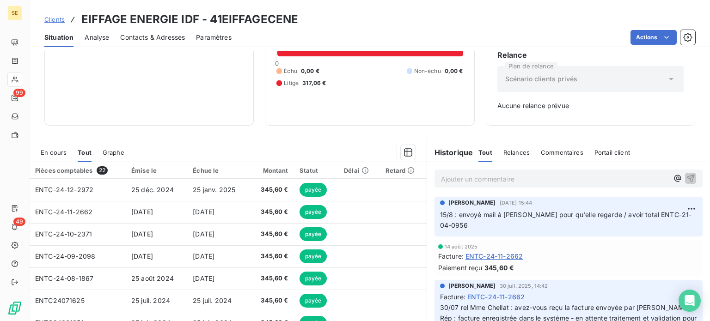
click at [60, 152] on span "En cours" at bounding box center [54, 152] width 26 height 7
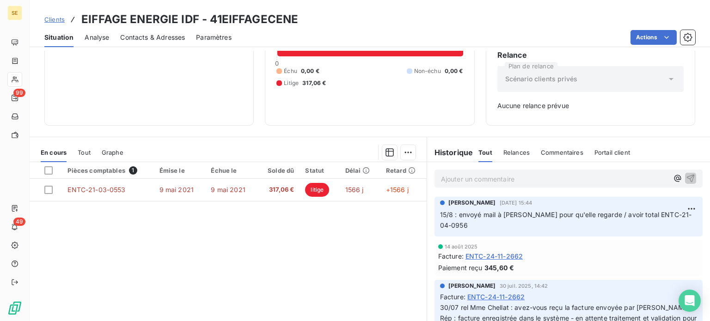
click at [57, 22] on span "Clients" at bounding box center [54, 19] width 20 height 7
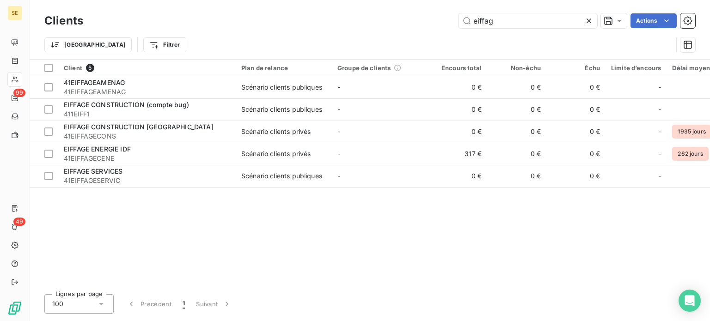
drag, startPoint x: 514, startPoint y: 25, endPoint x: 356, endPoint y: 24, distance: 157.5
click at [357, 24] on div "eiffag Actions" at bounding box center [394, 20] width 601 height 15
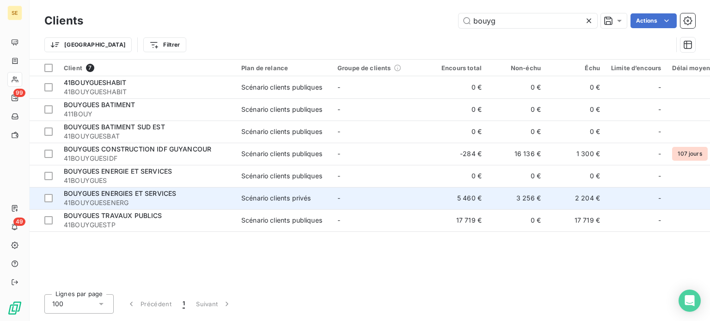
type input "bouyg"
click at [164, 200] on span "41BOUYGUESENERG" at bounding box center [147, 202] width 166 height 9
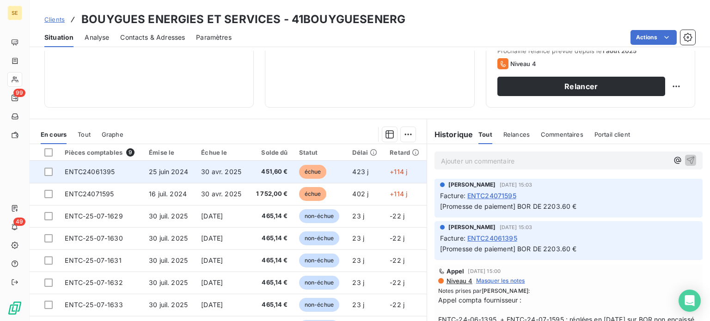
scroll to position [139, 0]
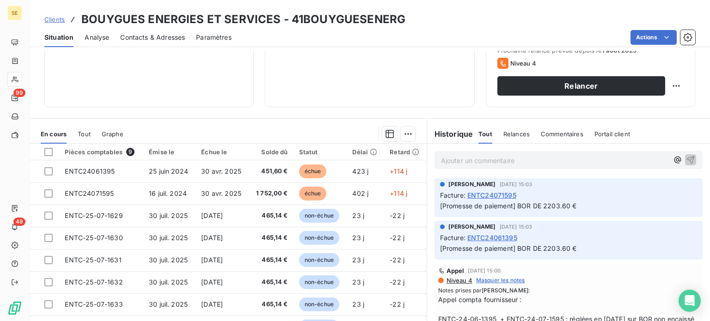
click at [54, 21] on span "Clients" at bounding box center [54, 19] width 20 height 7
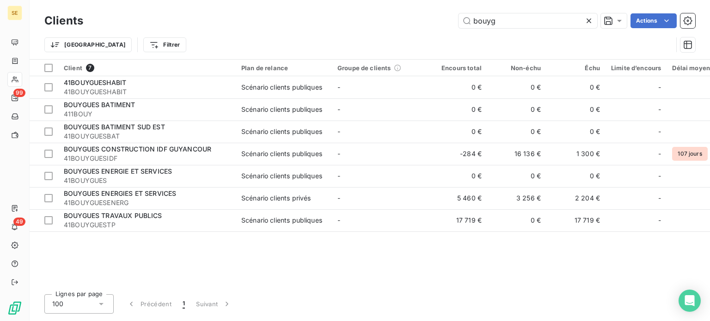
drag, startPoint x: 533, startPoint y: 26, endPoint x: 304, endPoint y: 27, distance: 229.6
click at [304, 27] on div "bouyg Actions" at bounding box center [394, 20] width 601 height 15
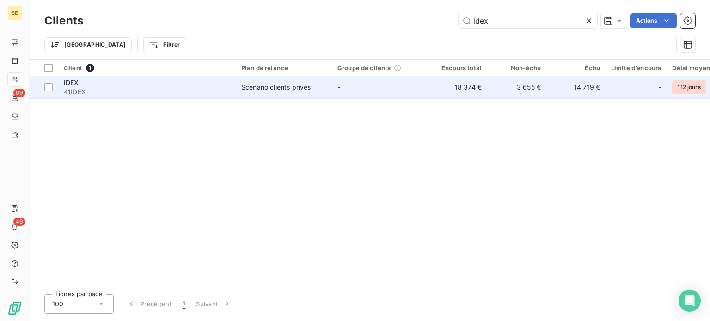
type input "idex"
click at [249, 84] on div "Scénario clients privés" at bounding box center [275, 87] width 69 height 9
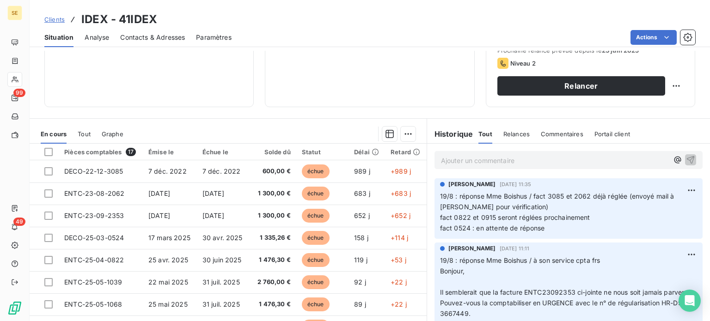
click at [83, 131] on span "Tout" at bounding box center [84, 133] width 13 height 7
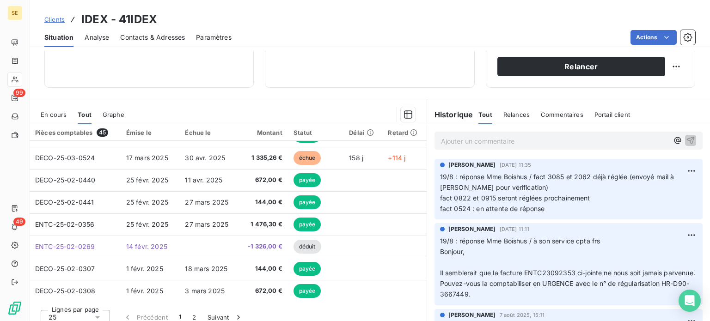
scroll to position [166, 0]
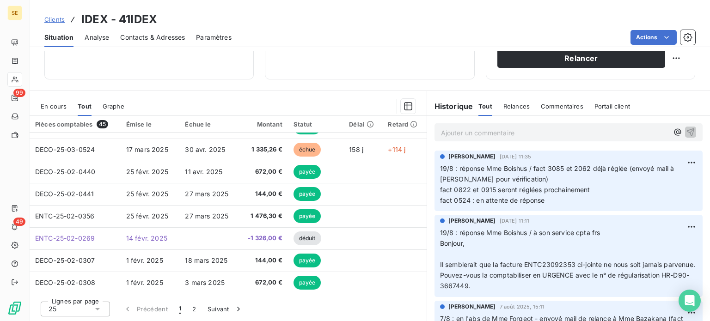
click at [97, 309] on icon at bounding box center [97, 309] width 5 height 2
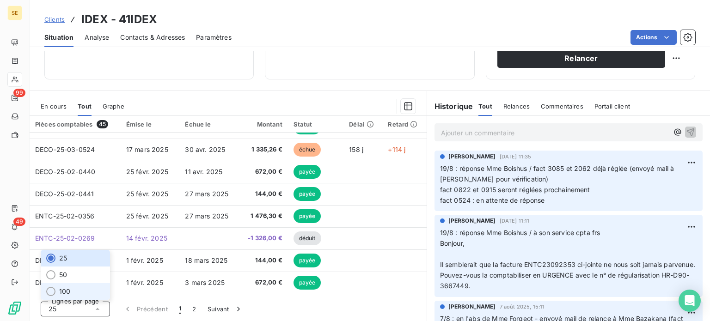
click at [63, 290] on span "100" at bounding box center [64, 291] width 11 height 9
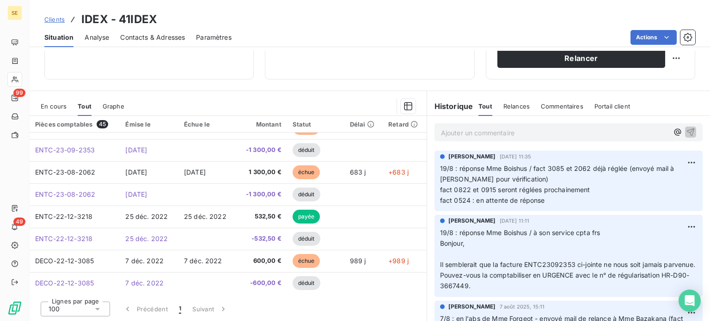
scroll to position [837, 0]
click at [55, 106] on span "En cours" at bounding box center [54, 106] width 26 height 7
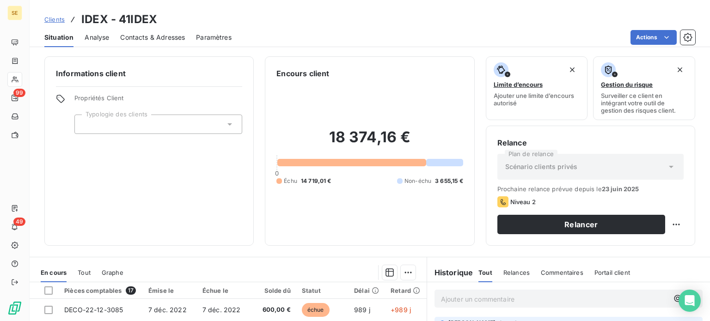
scroll to position [166, 0]
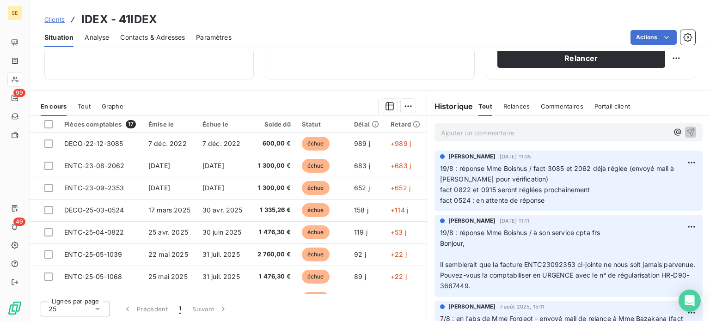
click at [48, 19] on span "Clients" at bounding box center [54, 19] width 20 height 7
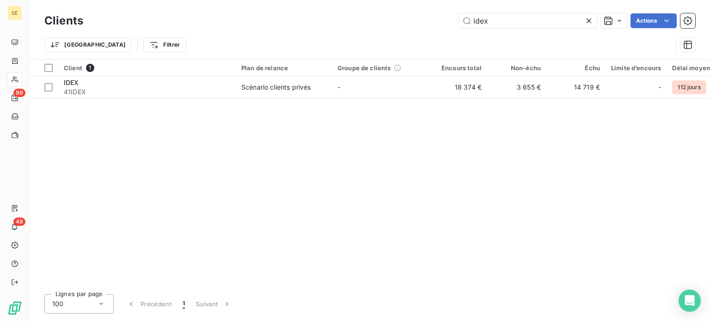
drag, startPoint x: 444, startPoint y: 17, endPoint x: 397, endPoint y: 17, distance: 47.1
click at [397, 17] on div "idex Actions" at bounding box center [394, 20] width 601 height 15
type input "c"
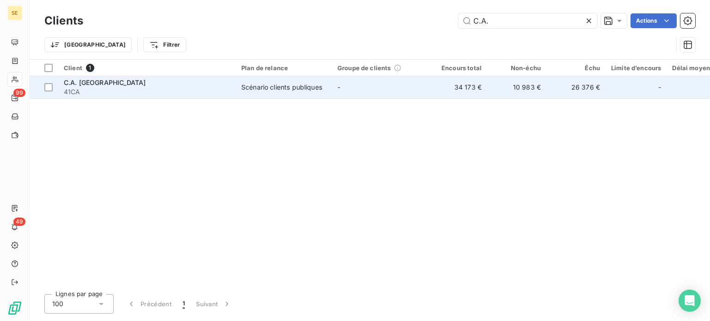
type input "C.A."
click at [214, 85] on div "C.A. [GEOGRAPHIC_DATA]" at bounding box center [147, 82] width 166 height 9
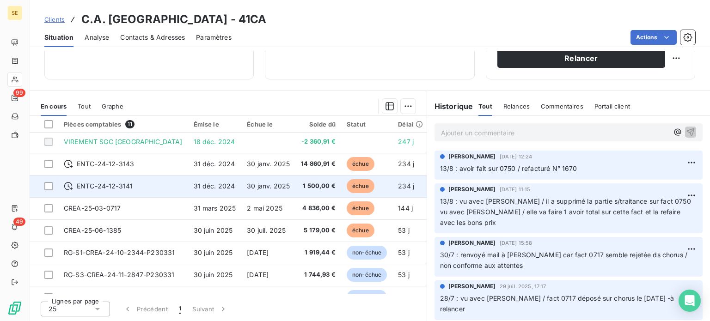
scroll to position [86, 0]
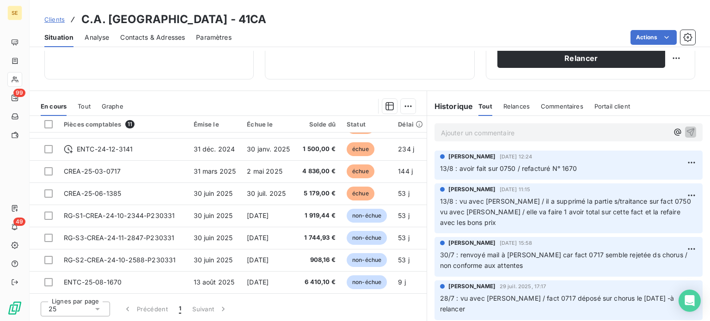
click at [51, 22] on span "Clients" at bounding box center [54, 19] width 20 height 7
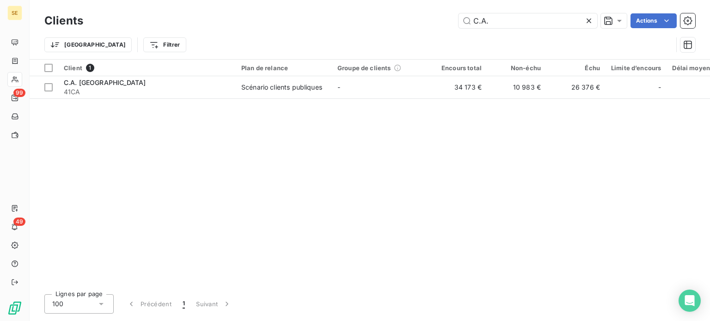
drag, startPoint x: 520, startPoint y: 20, endPoint x: 388, endPoint y: 20, distance: 131.7
click at [388, 20] on div "C.A. Actions" at bounding box center [394, 20] width 601 height 15
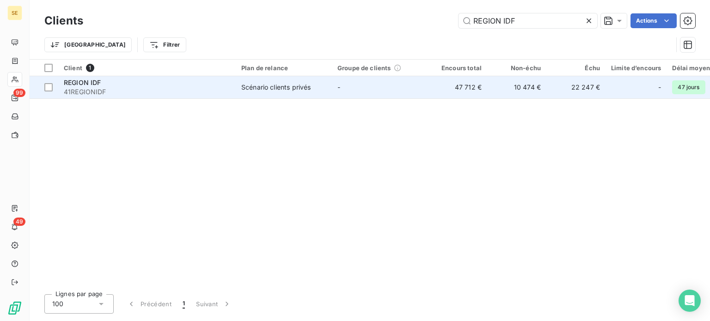
type input "REGION IDF"
click at [127, 86] on div "REGION IDF" at bounding box center [147, 82] width 166 height 9
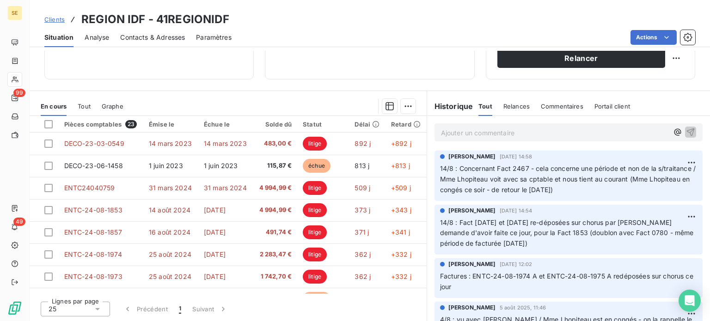
click at [47, 20] on span "Clients" at bounding box center [54, 19] width 20 height 7
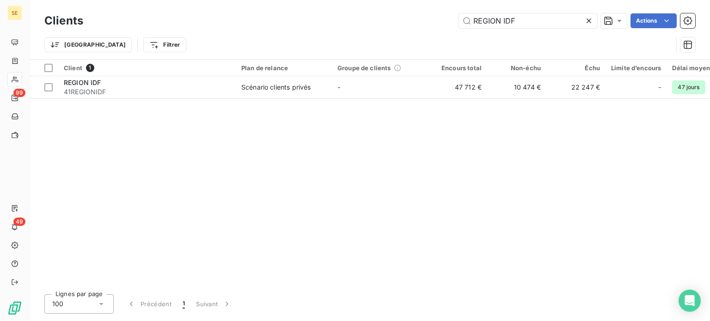
drag, startPoint x: 520, startPoint y: 20, endPoint x: 368, endPoint y: 35, distance: 153.2
click at [368, 35] on div "Clients REGION IDF Actions Trier Filtrer" at bounding box center [369, 35] width 650 height 48
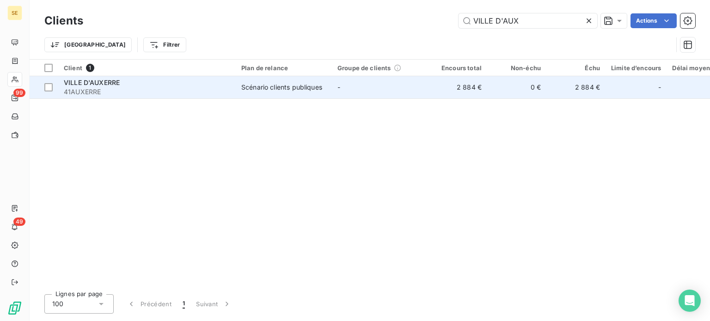
type input "VILLE D'AUX"
click at [170, 87] on span "41AUXERRE" at bounding box center [147, 91] width 166 height 9
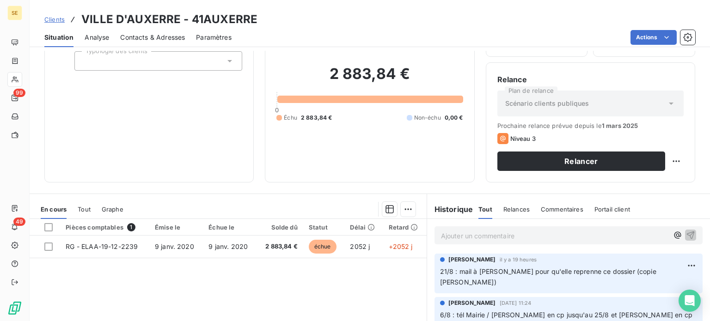
scroll to position [139, 0]
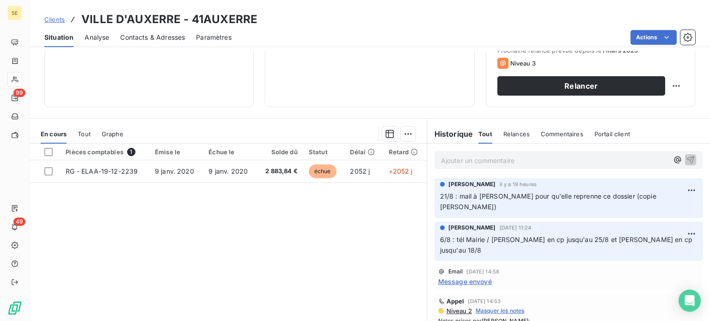
click at [54, 21] on span "Clients" at bounding box center [54, 19] width 20 height 7
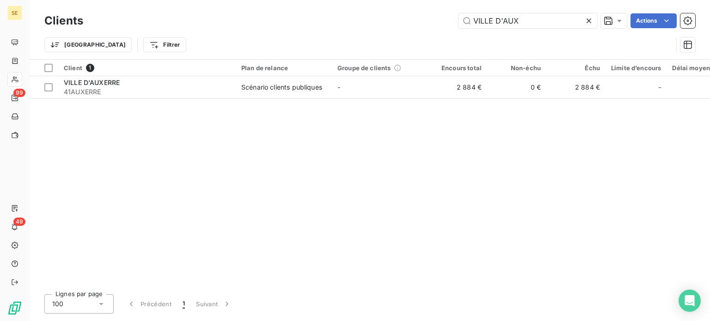
drag, startPoint x: 538, startPoint y: 18, endPoint x: 346, endPoint y: 11, distance: 191.9
click at [346, 11] on div "Clients VILLE D'AUX Actions" at bounding box center [369, 20] width 650 height 19
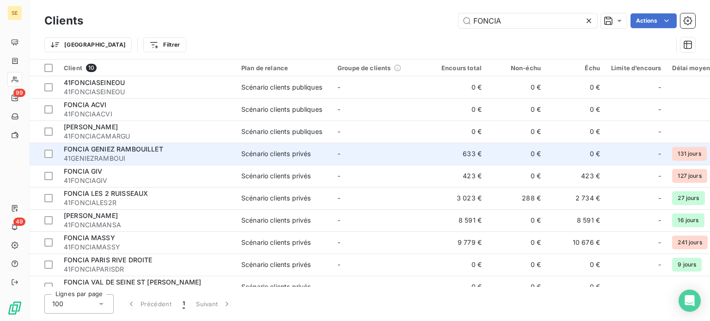
type input "FONCIA"
click at [146, 158] on span "41GENIEZRAMBOUI" at bounding box center [147, 158] width 166 height 9
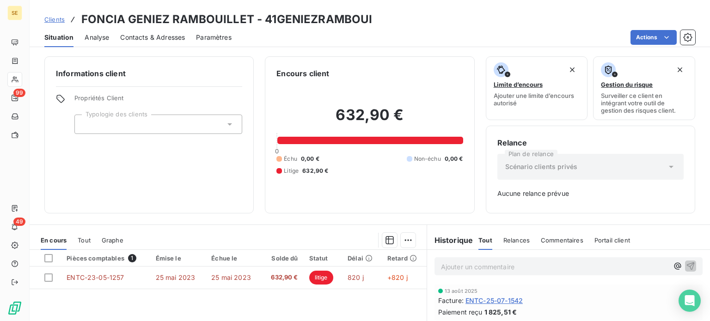
click at [57, 19] on span "Clients" at bounding box center [54, 19] width 20 height 7
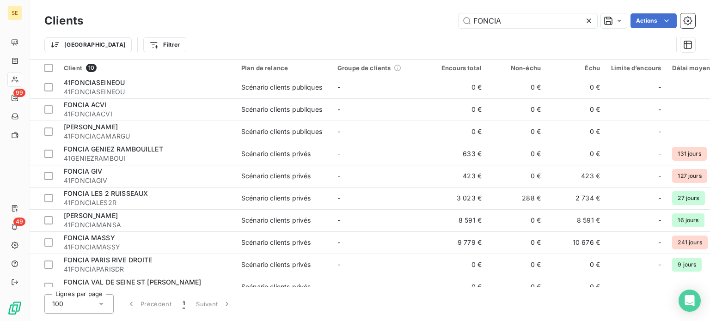
drag, startPoint x: 509, startPoint y: 17, endPoint x: 393, endPoint y: 22, distance: 116.5
click at [399, 21] on div "FONCIA Actions" at bounding box center [394, 20] width 601 height 15
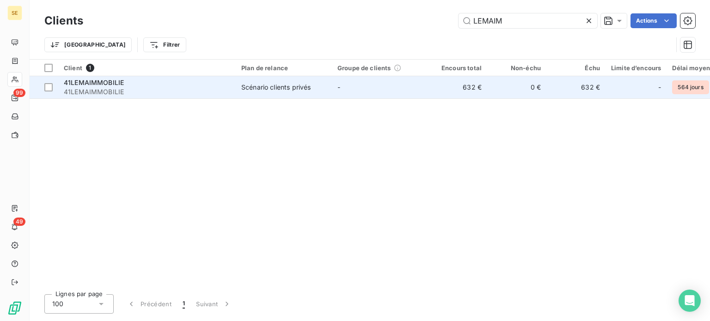
type input "LEMAIM"
click at [248, 83] on div "Scénario clients privés" at bounding box center [275, 87] width 69 height 9
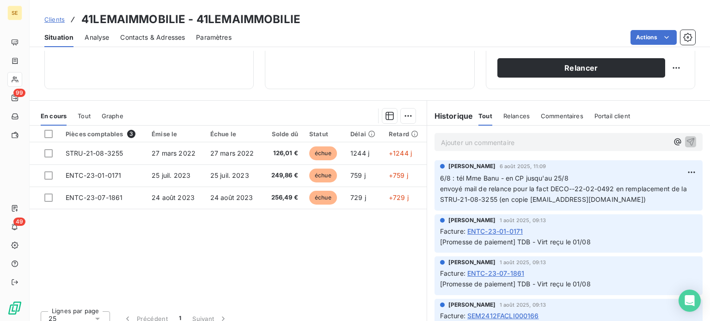
scroll to position [166, 0]
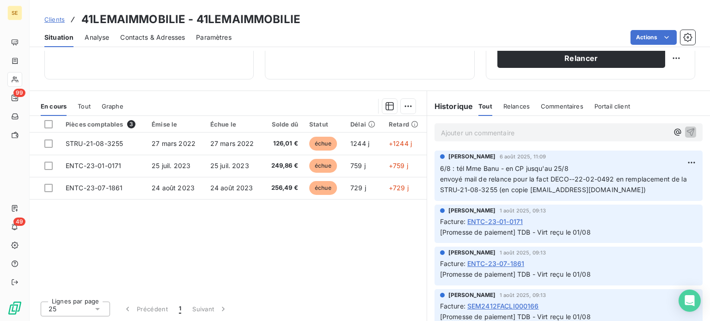
click at [55, 19] on span "Clients" at bounding box center [54, 19] width 20 height 7
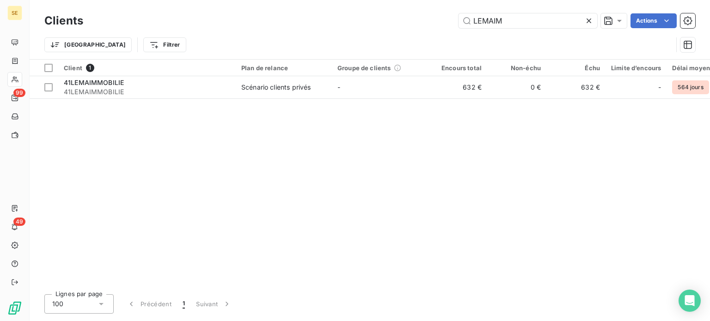
drag, startPoint x: 511, startPoint y: 24, endPoint x: 370, endPoint y: 23, distance: 141.4
click at [380, 24] on div "LEMAIM Actions" at bounding box center [394, 20] width 601 height 15
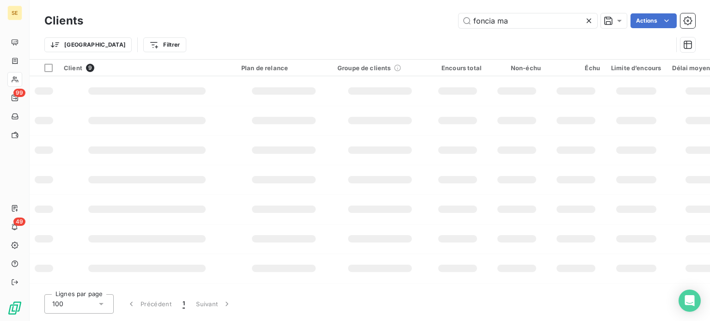
type input "foncia mas"
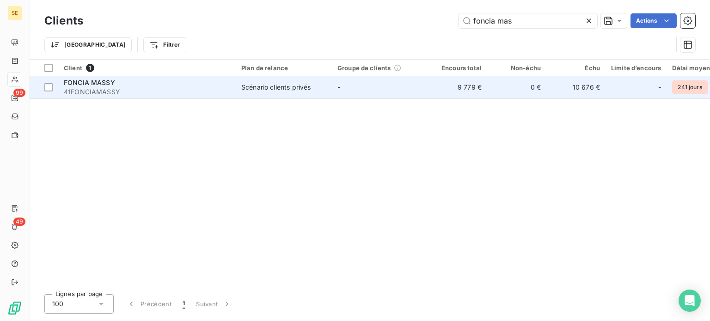
click at [146, 90] on span "41FONCIAMASSY" at bounding box center [147, 91] width 166 height 9
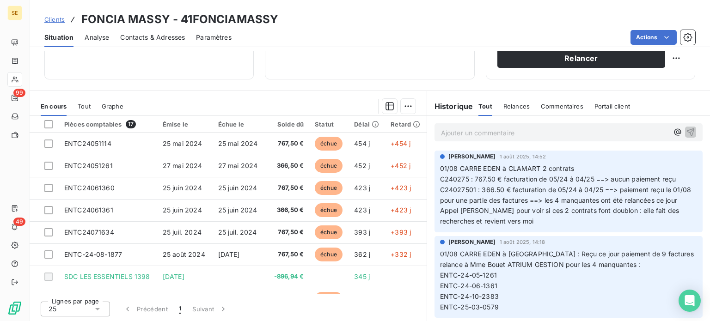
scroll to position [46, 0]
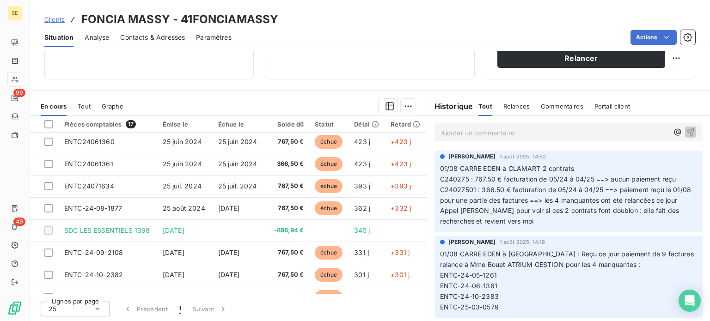
click at [60, 18] on span "Clients" at bounding box center [54, 19] width 20 height 7
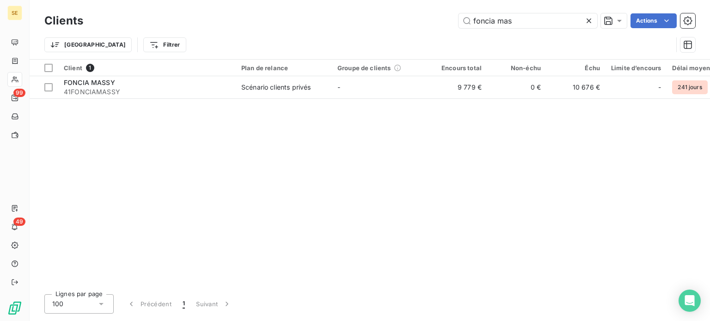
drag, startPoint x: 521, startPoint y: 22, endPoint x: 360, endPoint y: 25, distance: 161.3
click at [360, 25] on div "foncia mas Actions" at bounding box center [394, 20] width 601 height 15
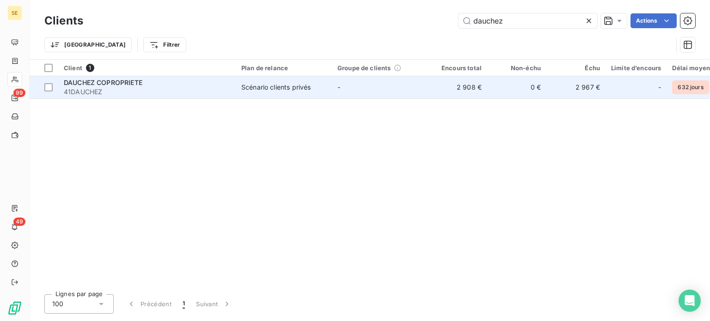
type input "dauchez"
click at [124, 81] on span "DAUCHEZ COPROPRIETE" at bounding box center [103, 83] width 79 height 8
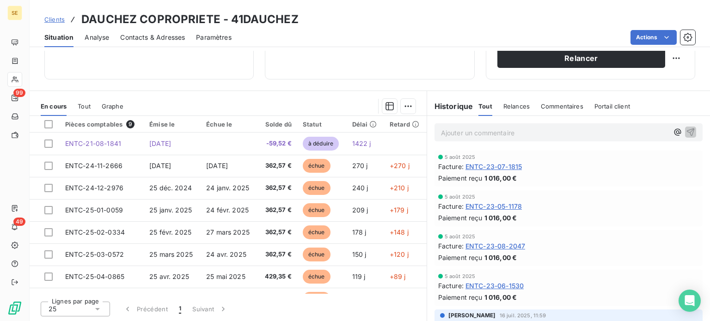
click at [48, 17] on span "Clients" at bounding box center [54, 19] width 20 height 7
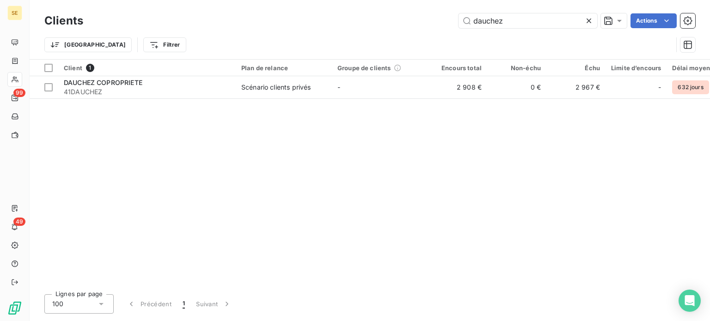
drag, startPoint x: 512, startPoint y: 20, endPoint x: 384, endPoint y: 22, distance: 128.4
click at [384, 22] on div "dauchez Actions" at bounding box center [394, 20] width 601 height 15
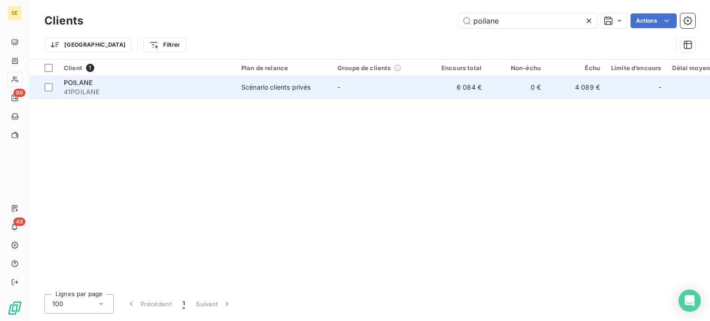
type input "poilane"
click at [188, 88] on span "41POILANE" at bounding box center [147, 91] width 166 height 9
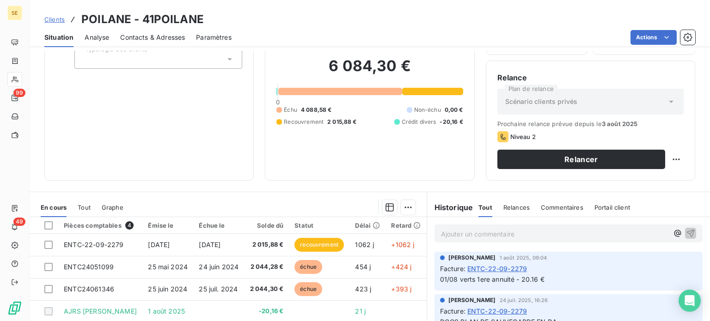
scroll to position [166, 0]
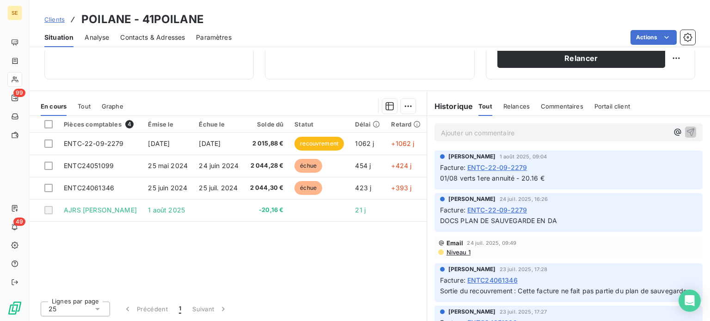
click at [47, 20] on span "Clients" at bounding box center [54, 19] width 20 height 7
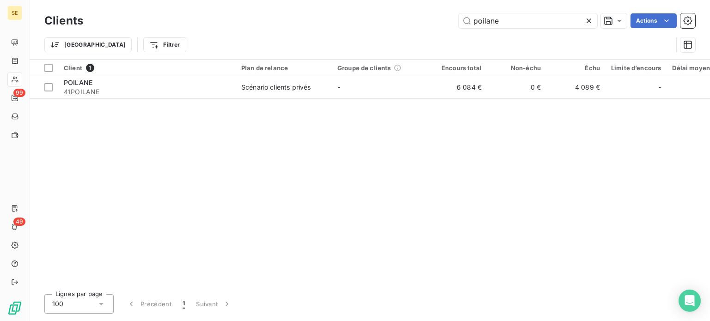
drag, startPoint x: 516, startPoint y: 15, endPoint x: 413, endPoint y: 24, distance: 103.4
click at [413, 24] on div "poilane Actions" at bounding box center [394, 20] width 601 height 15
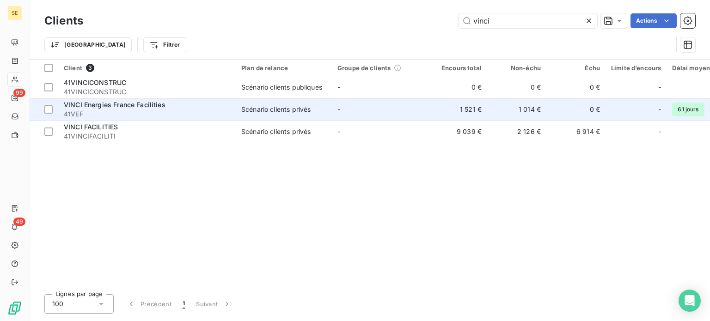
type input "vinci"
click at [187, 105] on div "VINCI Energies France Facilities" at bounding box center [147, 104] width 166 height 9
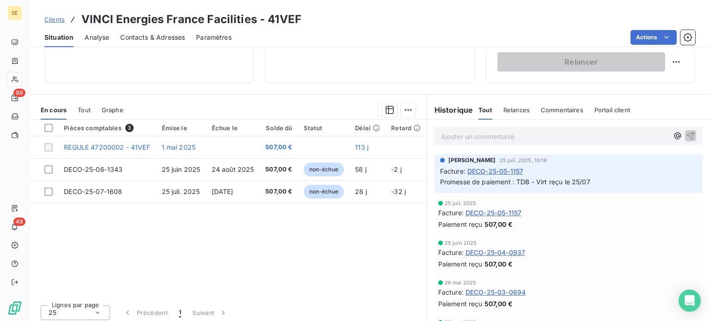
scroll to position [166, 0]
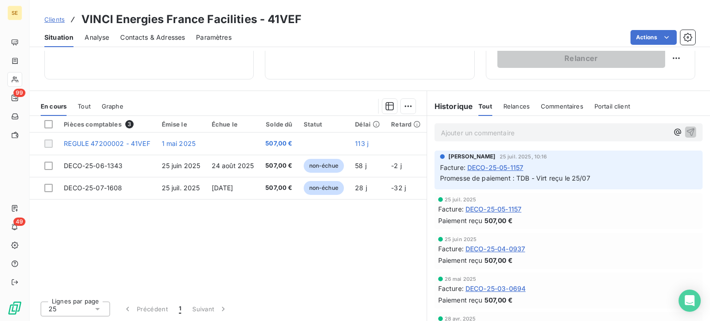
click at [56, 18] on span "Clients" at bounding box center [54, 19] width 20 height 7
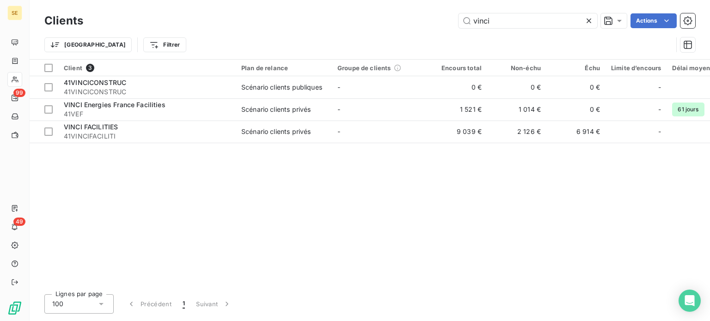
drag, startPoint x: 497, startPoint y: 26, endPoint x: 453, endPoint y: 26, distance: 44.3
click at [453, 26] on div "vinci Actions" at bounding box center [394, 20] width 601 height 15
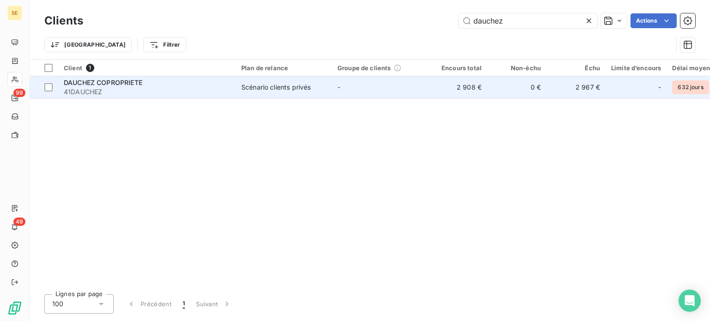
type input "dauchez"
click at [103, 94] on span "41DAUCHEZ" at bounding box center [147, 91] width 166 height 9
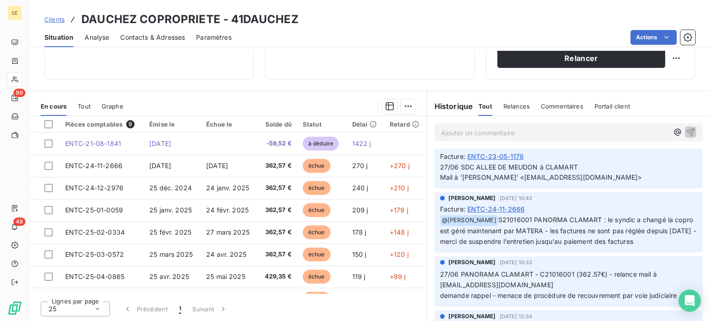
scroll to position [2633, 0]
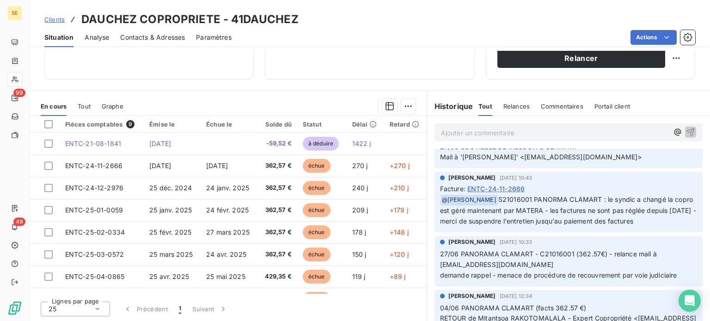
click at [479, 112] on span "Message envoyé" at bounding box center [465, 107] width 54 height 10
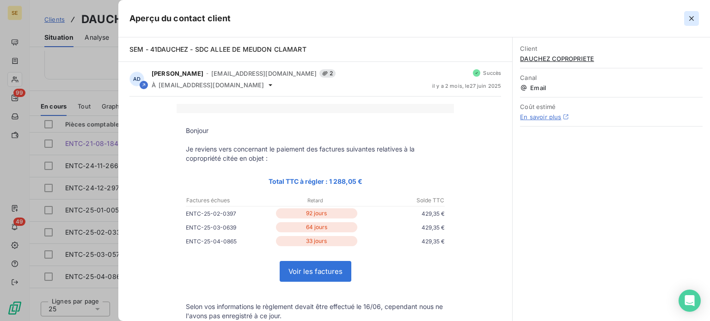
click at [692, 19] on icon "button" at bounding box center [690, 18] width 9 height 9
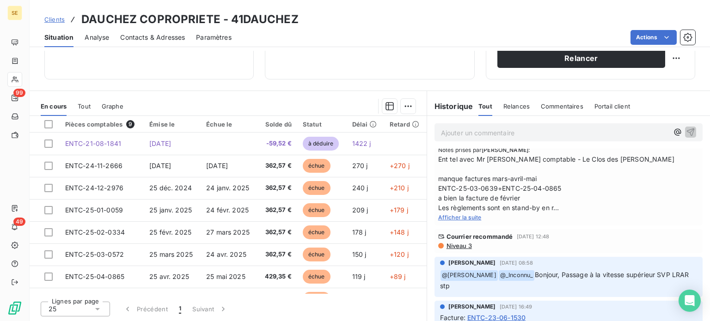
scroll to position [3141, 0]
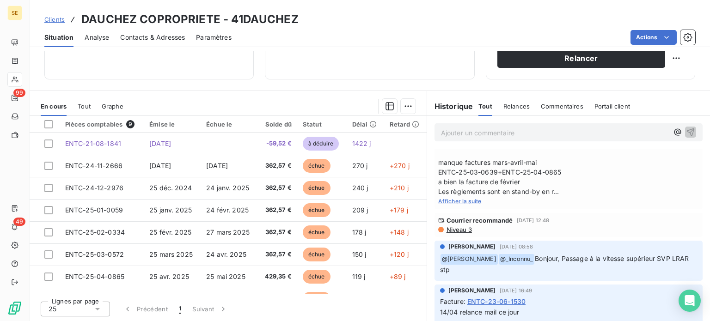
click at [479, 99] on span "Message envoyé" at bounding box center [465, 95] width 54 height 10
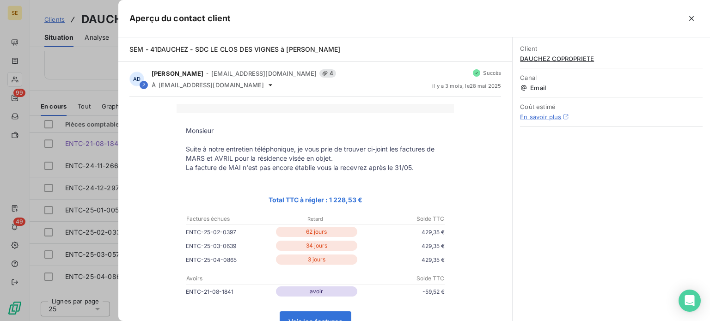
click at [689, 17] on icon "button" at bounding box center [691, 18] width 5 height 5
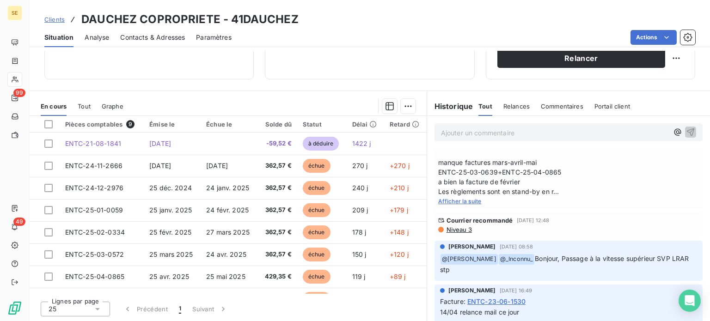
click at [144, 33] on span "Contacts & Adresses" at bounding box center [152, 37] width 65 height 9
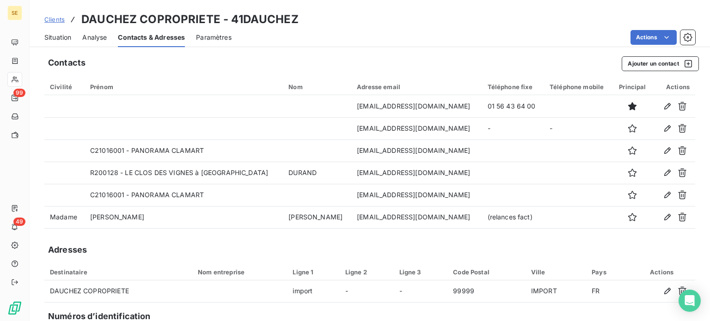
click at [58, 30] on div "Situation" at bounding box center [57, 37] width 27 height 19
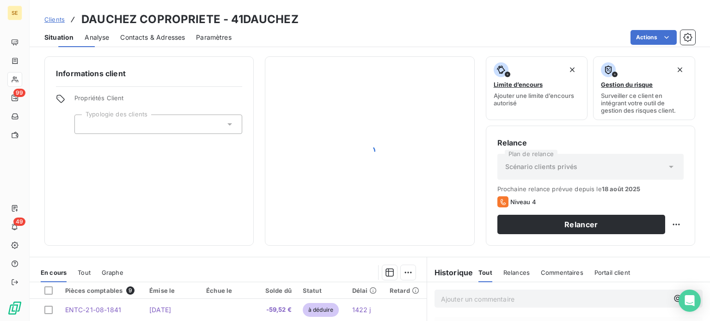
click at [59, 37] on span "Situation" at bounding box center [58, 37] width 29 height 9
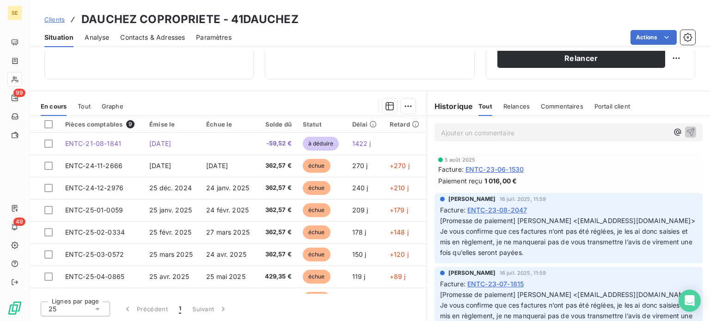
scroll to position [139, 0]
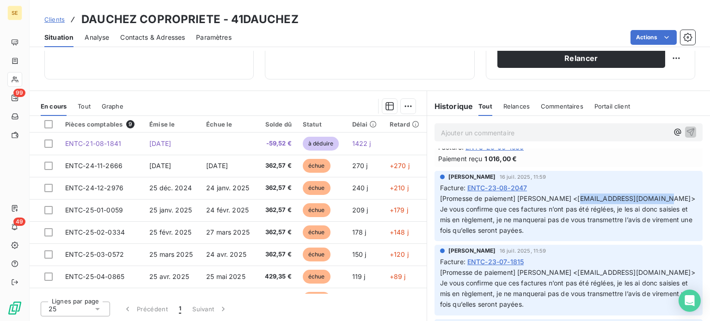
drag, startPoint x: 570, startPoint y: 196, endPoint x: 654, endPoint y: 200, distance: 84.1
click at [654, 200] on span "[Promesse de paiement] [PERSON_NAME] <[EMAIL_ADDRESS][DOMAIN_NAME]> Je vous con…" at bounding box center [567, 214] width 255 height 40
copy span "[EMAIL_ADDRESS][DOMAIN_NAME]"
click at [174, 37] on span "Contacts & Adresses" at bounding box center [152, 37] width 65 height 9
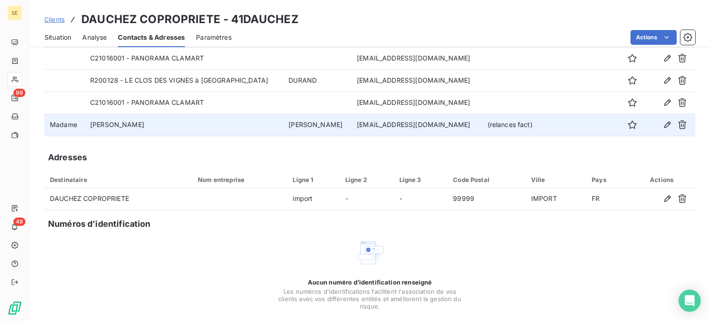
scroll to position [46, 0]
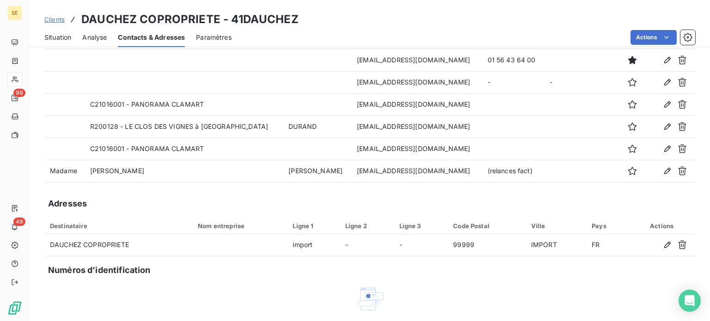
click at [71, 41] on span "Situation" at bounding box center [57, 37] width 27 height 9
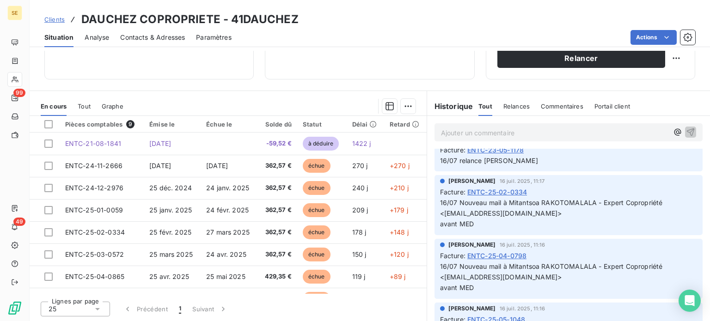
scroll to position [647, 0]
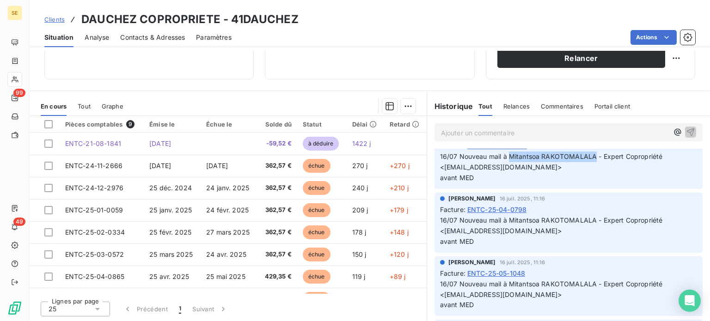
drag, startPoint x: 506, startPoint y: 199, endPoint x: 590, endPoint y: 201, distance: 84.6
click at [590, 182] on span "16/07 Nouveau mail à Mitantsoa RAKOTOMALALA - Expert Copropriété <[EMAIL_ADDRES…" at bounding box center [552, 166] width 225 height 29
copy span "Mitantsoa RAKOTOMALALA"
click at [146, 38] on span "Contacts & Adresses" at bounding box center [152, 37] width 65 height 9
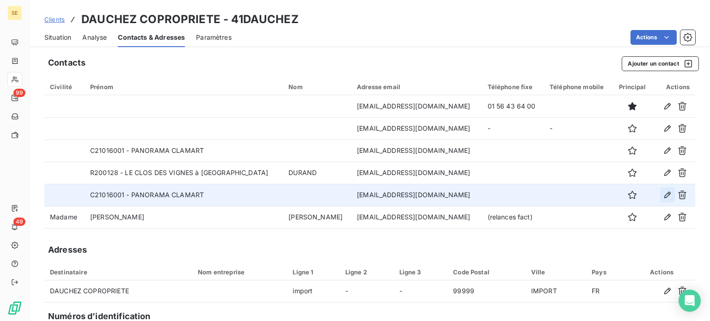
click at [662, 195] on icon "button" at bounding box center [666, 194] width 9 height 9
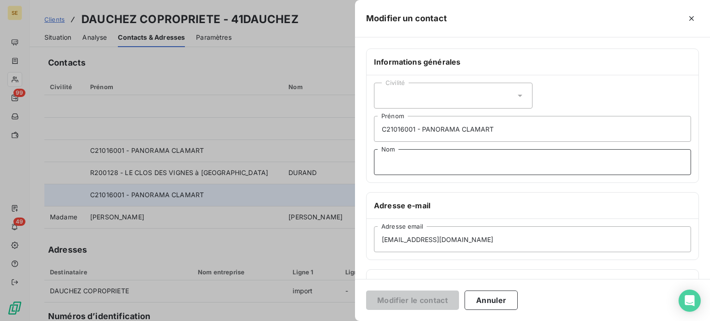
click at [408, 165] on input "Nom" at bounding box center [532, 162] width 317 height 26
paste input "Mitantsoa RAKOTOMALALA"
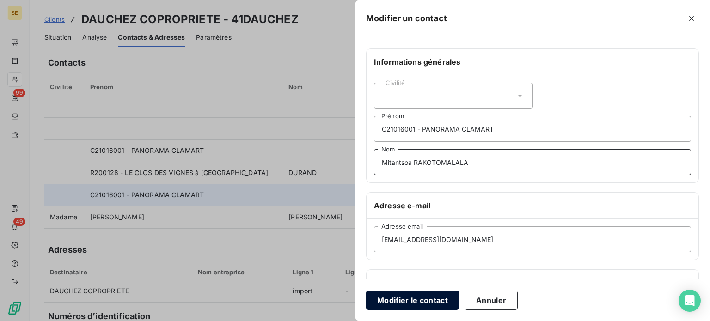
type input "Mitantsoa RAKOTOMALALA"
click at [414, 302] on button "Modifier le contact" at bounding box center [412, 300] width 93 height 19
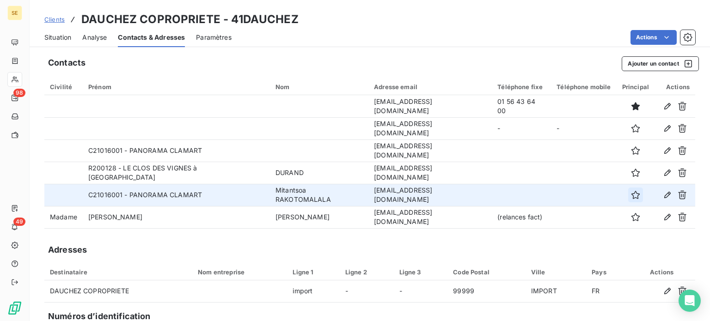
click at [631, 195] on icon "button" at bounding box center [635, 194] width 9 height 9
click at [59, 34] on span "Situation" at bounding box center [57, 37] width 27 height 9
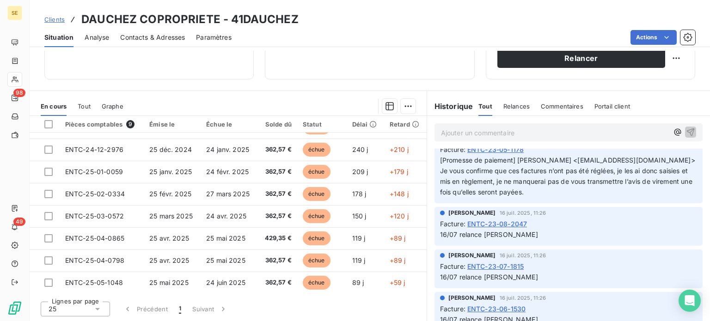
scroll to position [416, 0]
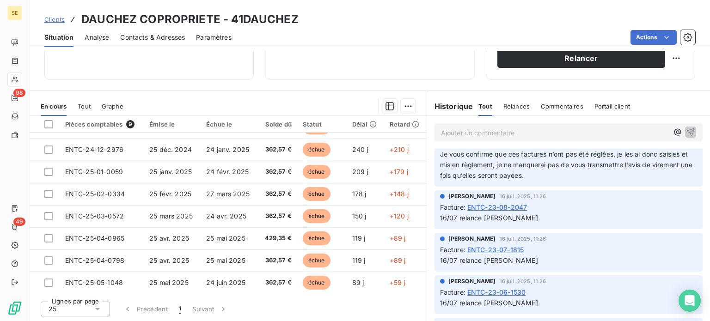
click at [153, 36] on span "Contacts & Adresses" at bounding box center [152, 37] width 65 height 9
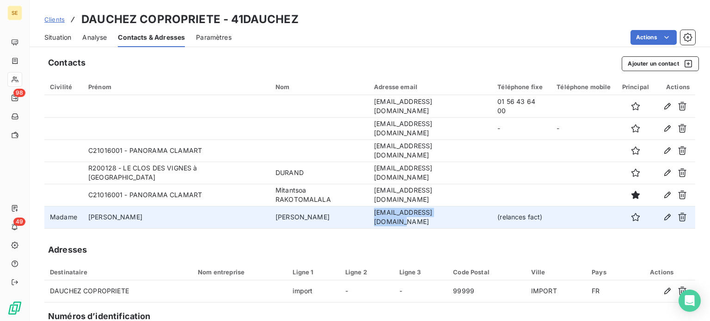
drag, startPoint x: 383, startPoint y: 215, endPoint x: 468, endPoint y: 215, distance: 84.5
click at [468, 215] on td "[EMAIL_ADDRESS][DOMAIN_NAME]" at bounding box center [429, 217] width 123 height 22
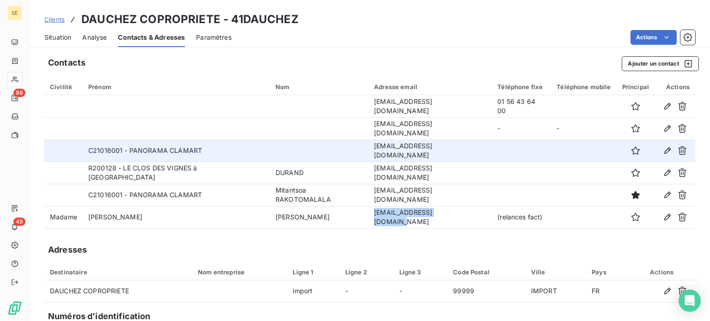
copy td "[EMAIL_ADDRESS][DOMAIN_NAME]"
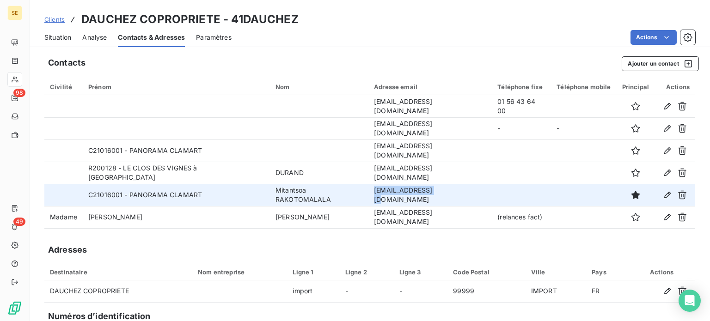
drag, startPoint x: 383, startPoint y: 194, endPoint x: 450, endPoint y: 197, distance: 68.0
click at [450, 197] on td "[EMAIL_ADDRESS][DOMAIN_NAME]" at bounding box center [429, 195] width 123 height 22
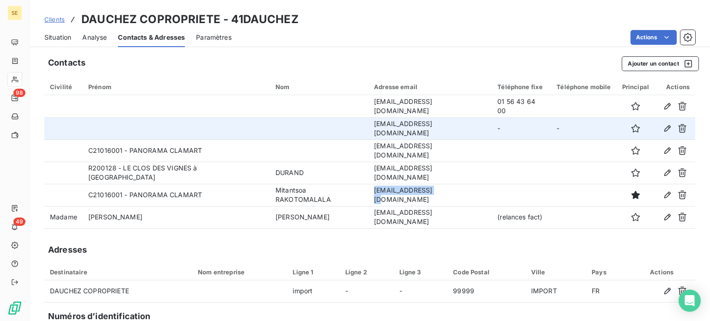
copy td "[EMAIL_ADDRESS][DOMAIN_NAME]"
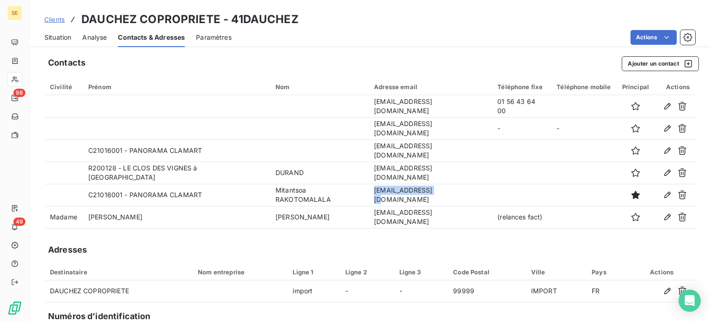
click at [62, 36] on span "Situation" at bounding box center [57, 37] width 27 height 9
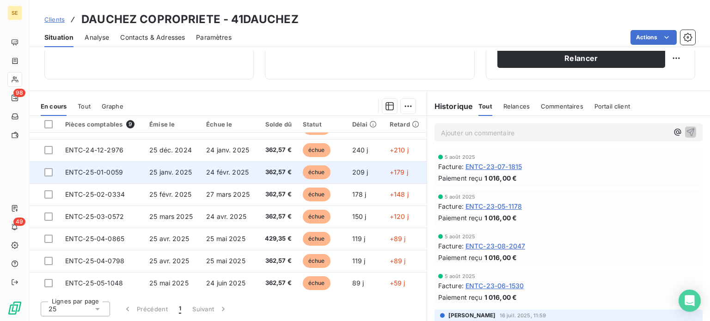
scroll to position [38, 0]
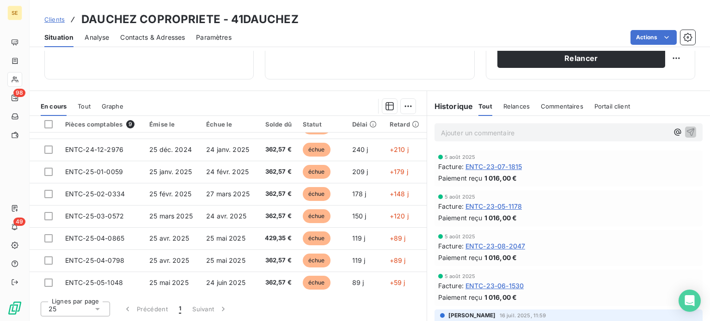
click at [157, 36] on span "Contacts & Adresses" at bounding box center [152, 37] width 65 height 9
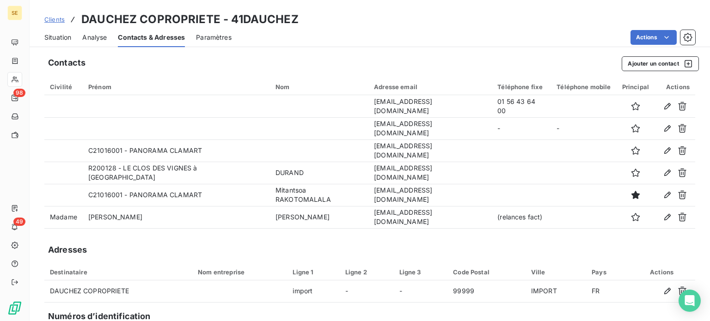
click at [54, 35] on span "Situation" at bounding box center [57, 37] width 27 height 9
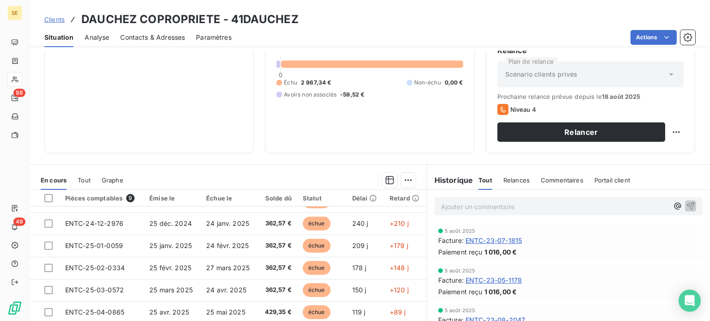
click at [476, 205] on p "Ajouter un commentaire ﻿" at bounding box center [554, 207] width 227 height 12
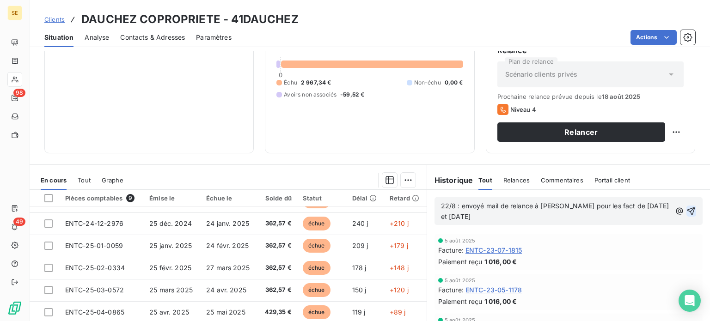
click at [686, 208] on icon "button" at bounding box center [690, 210] width 9 height 9
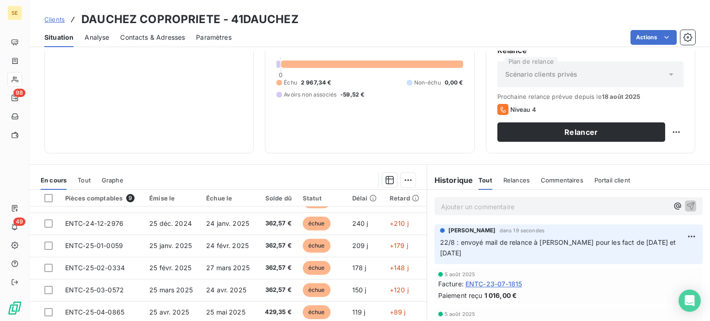
click at [48, 20] on span "Clients" at bounding box center [54, 19] width 20 height 7
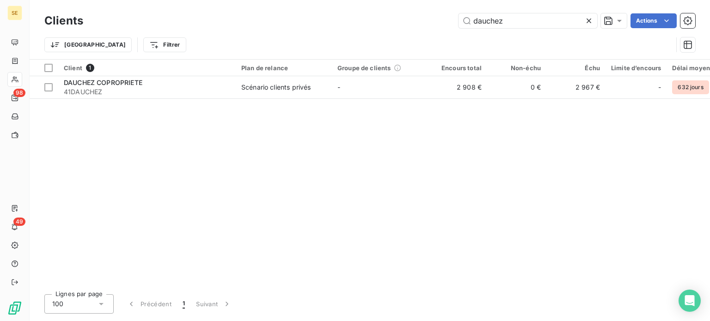
drag, startPoint x: 508, startPoint y: 27, endPoint x: 409, endPoint y: 24, distance: 99.4
click at [409, 24] on div "dauchez Actions" at bounding box center [394, 20] width 601 height 15
type input "j"
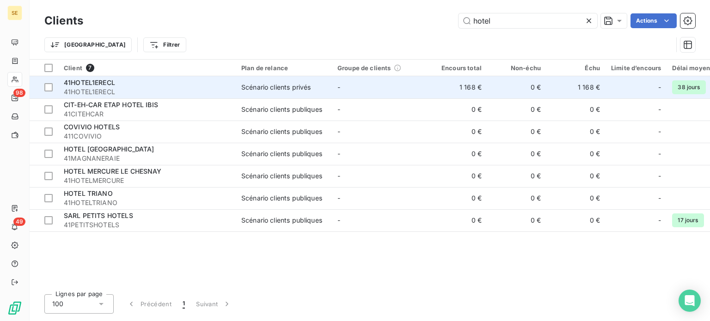
type input "hotel"
click at [76, 95] on span "41HOTEL1ERECL" at bounding box center [147, 91] width 166 height 9
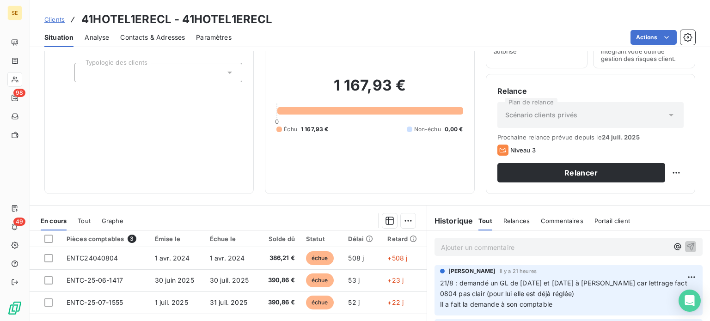
scroll to position [166, 0]
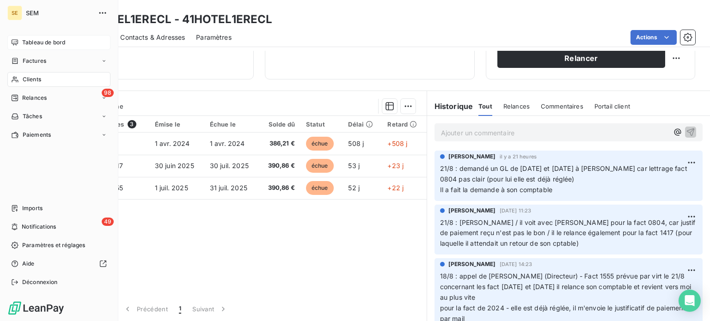
click at [28, 43] on span "Tableau de bord" at bounding box center [43, 42] width 43 height 8
